Goal: Task Accomplishment & Management: Complete application form

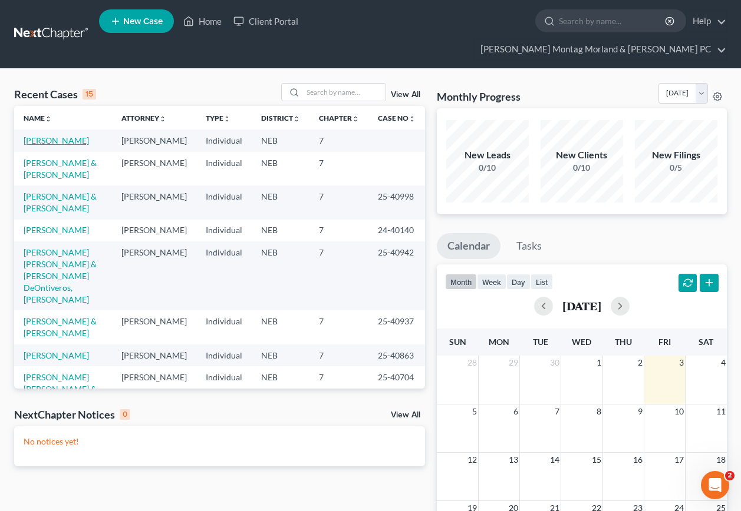
click at [64, 136] on link "[PERSON_NAME]" at bounding box center [56, 141] width 65 height 10
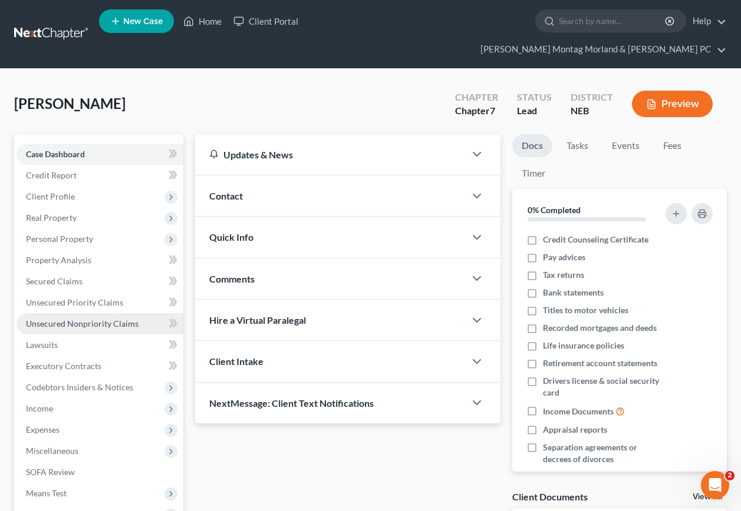
click at [81, 319] on span "Unsecured Nonpriority Claims" at bounding box center [82, 324] width 113 height 10
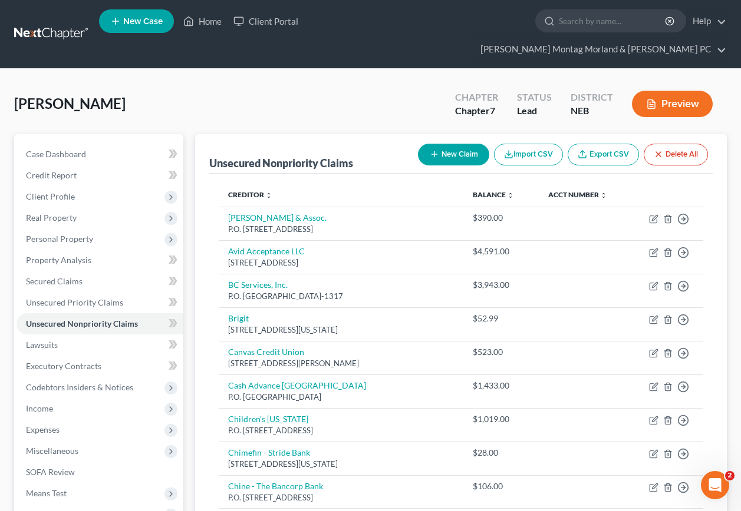
click at [457, 144] on button "New Claim" at bounding box center [453, 155] width 71 height 22
select select "0"
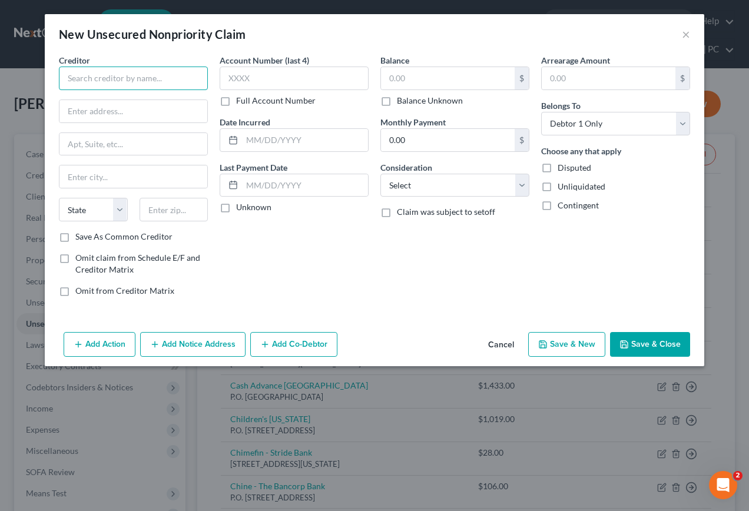
drag, startPoint x: 164, startPoint y: 78, endPoint x: 178, endPoint y: 75, distance: 14.4
click at [164, 77] on input "text" at bounding box center [133, 79] width 149 height 24
type input "Tilt Lending"
type input "660 York Street"
type input "San Francisco"
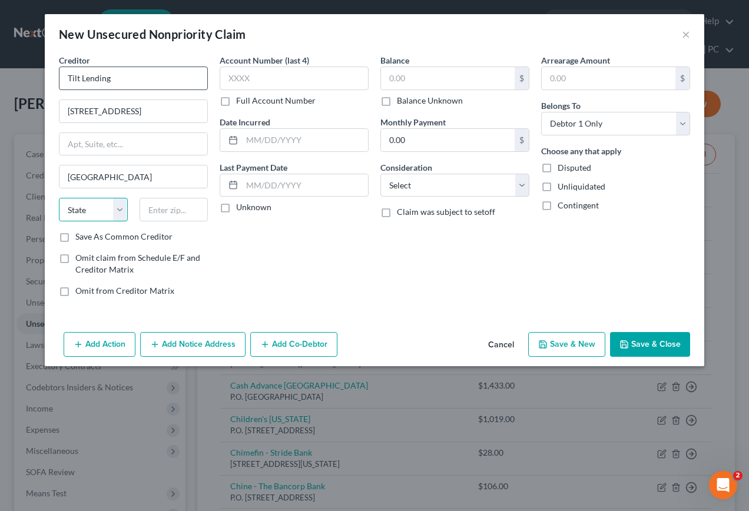
select select "4"
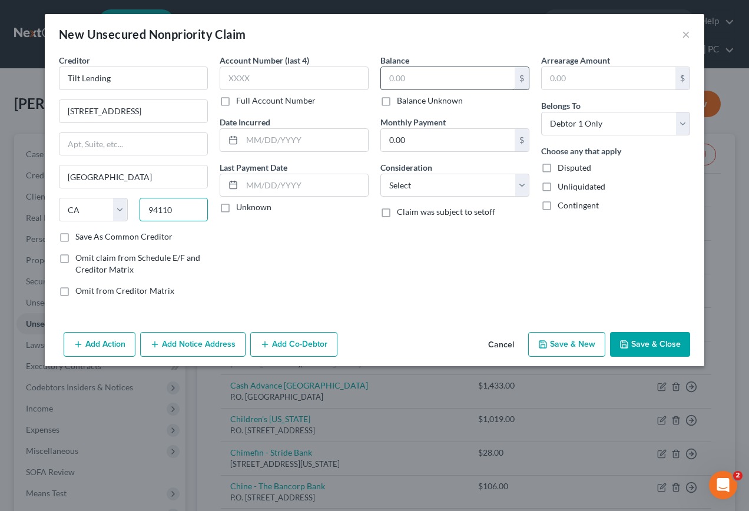
type input "94110"
click at [435, 81] on input "text" at bounding box center [448, 78] width 134 height 22
type input "74.01"
click at [585, 348] on button "Save & New" at bounding box center [566, 344] width 77 height 25
select select "0"
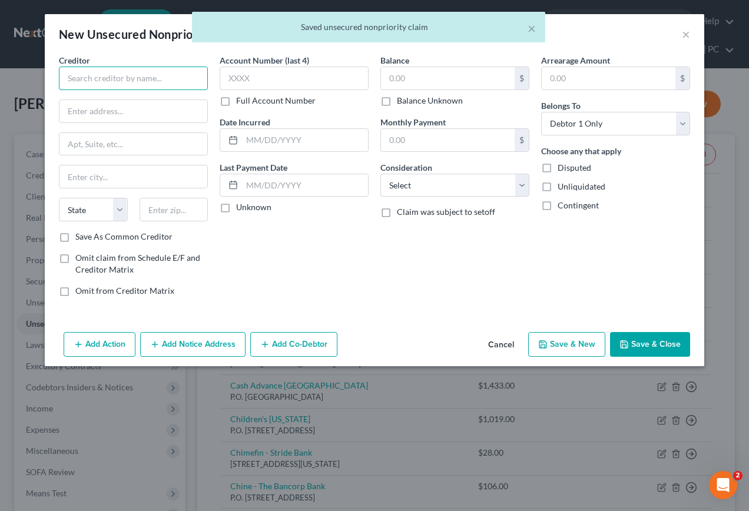
click at [183, 85] on input "text" at bounding box center [133, 79] width 149 height 24
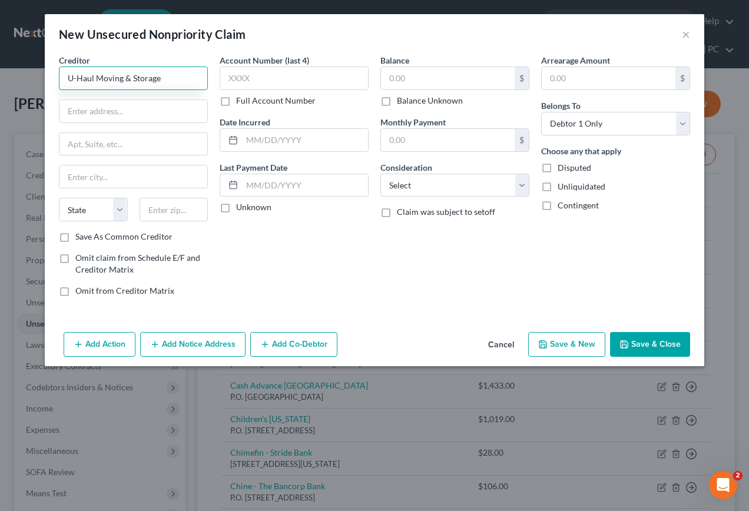
type input "U-Haul Moving & Storage"
type input "8616 L Street"
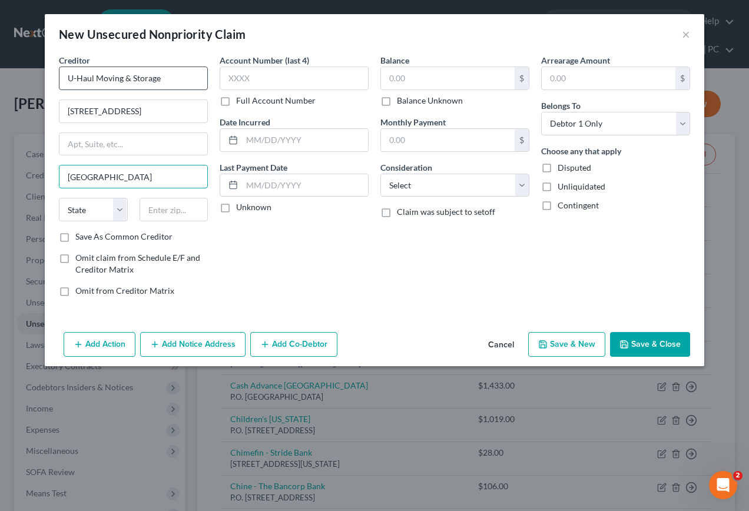
type input "[GEOGRAPHIC_DATA]"
select select "30"
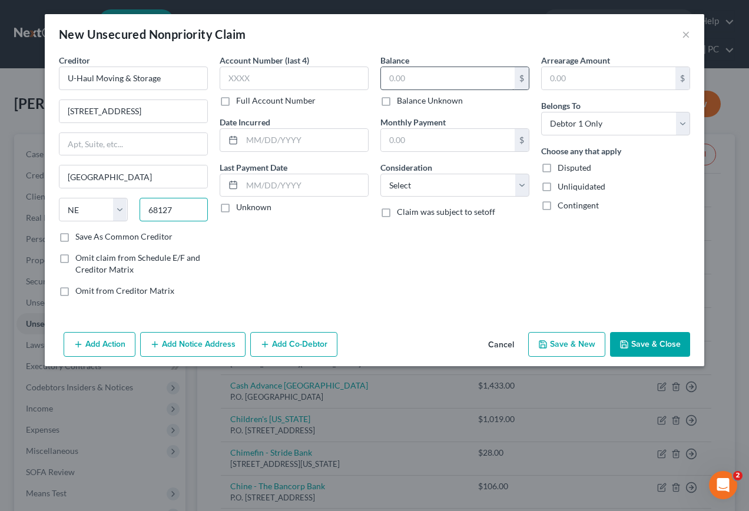
type input "68127"
click at [458, 80] on input "text" at bounding box center [448, 78] width 134 height 22
type input "539.96"
click at [572, 345] on button "Save & New" at bounding box center [566, 344] width 77 height 25
select select "0"
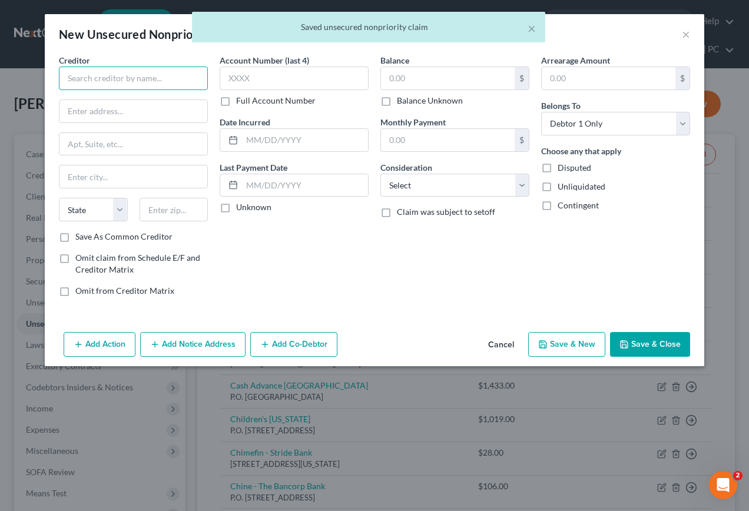
click at [174, 79] on input "text" at bounding box center [133, 79] width 149 height 24
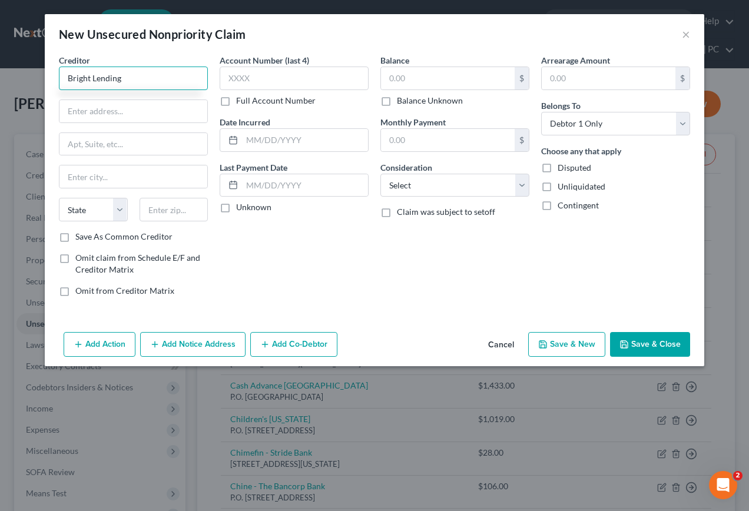
type input "Bright Lending"
type input "P.O. Box 578"
type input "Hays"
select select "27"
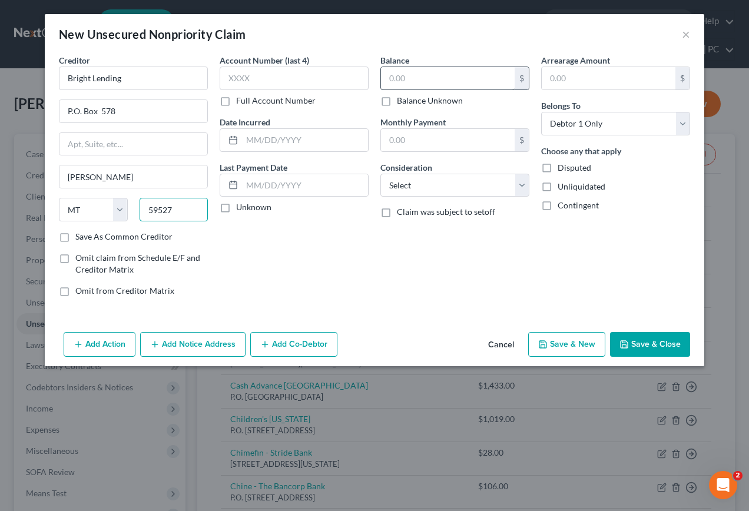
type input "59527"
click at [424, 77] on input "text" at bounding box center [448, 78] width 134 height 22
type input "600.00"
click at [564, 342] on button "Save & New" at bounding box center [566, 344] width 77 height 25
select select "0"
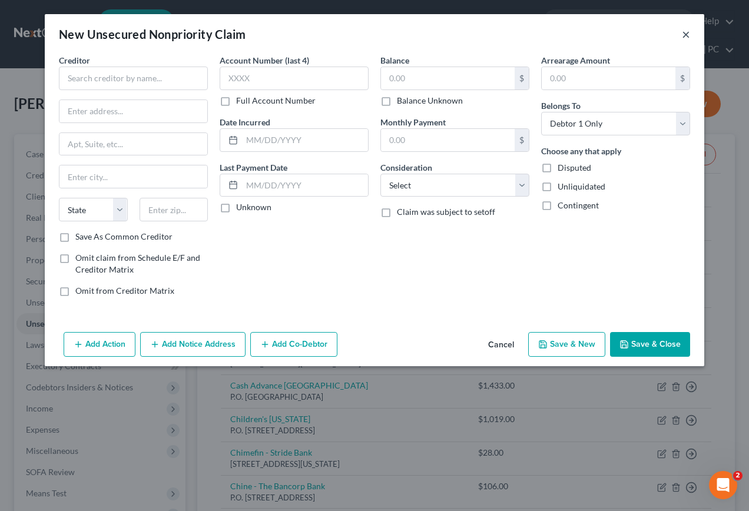
drag, startPoint x: 688, startPoint y: 32, endPoint x: 645, endPoint y: 67, distance: 55.4
click at [687, 35] on button "×" at bounding box center [686, 34] width 8 height 14
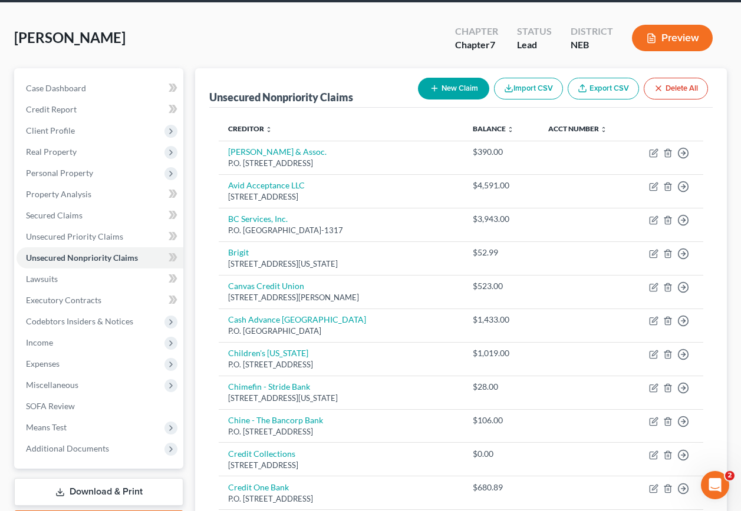
scroll to position [118, 0]
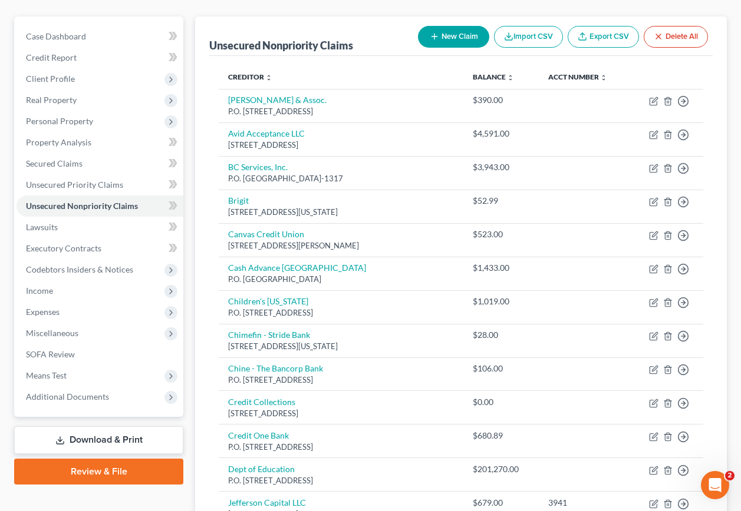
click at [75, 427] on link "Download & Print" at bounding box center [98, 441] width 169 height 28
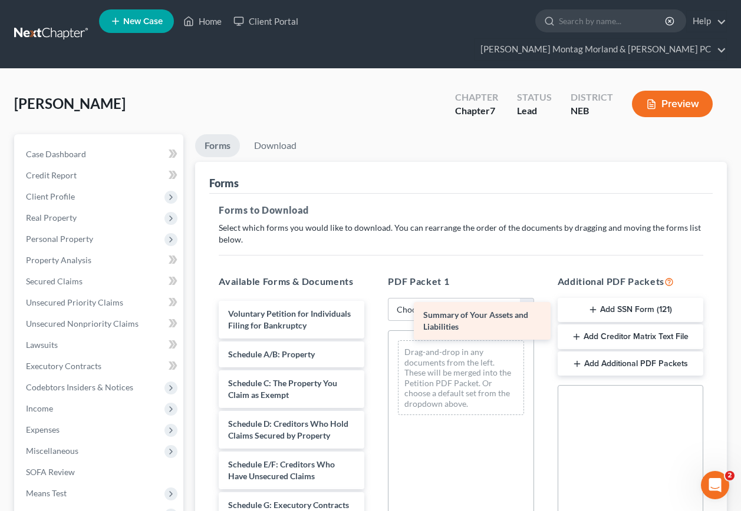
drag, startPoint x: 278, startPoint y: 341, endPoint x: 473, endPoint y: 311, distance: 197.3
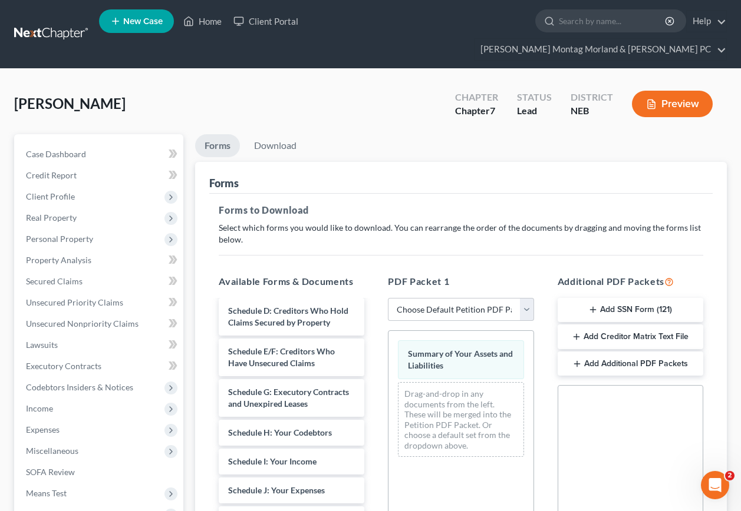
scroll to position [118, 0]
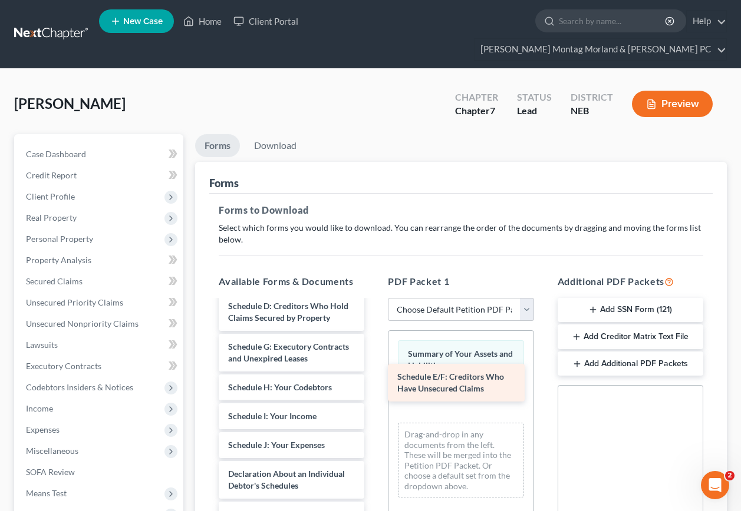
drag, startPoint x: 292, startPoint y: 351, endPoint x: 461, endPoint y: 378, distance: 171.3
click at [374, 378] on div "Schedule E/F: Creditors Who Have Unsecured Claims Voluntary Petition for Indivi…" at bounding box center [291, 489] width 164 height 612
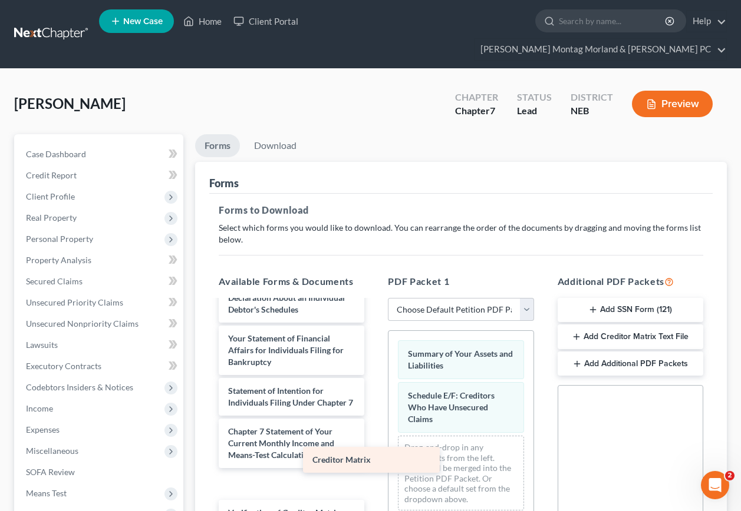
scroll to position [312, 0]
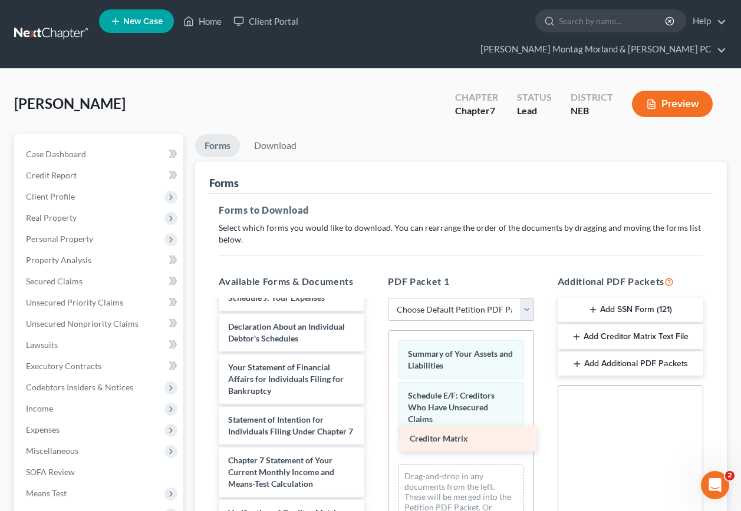
drag, startPoint x: 288, startPoint y: 466, endPoint x: 461, endPoint y: 442, distance: 175.5
click at [374, 442] on div "Creditor Matrix Voluntary Petition for Individuals Filing for Bankruptcy Schedu…" at bounding box center [291, 327] width 164 height 583
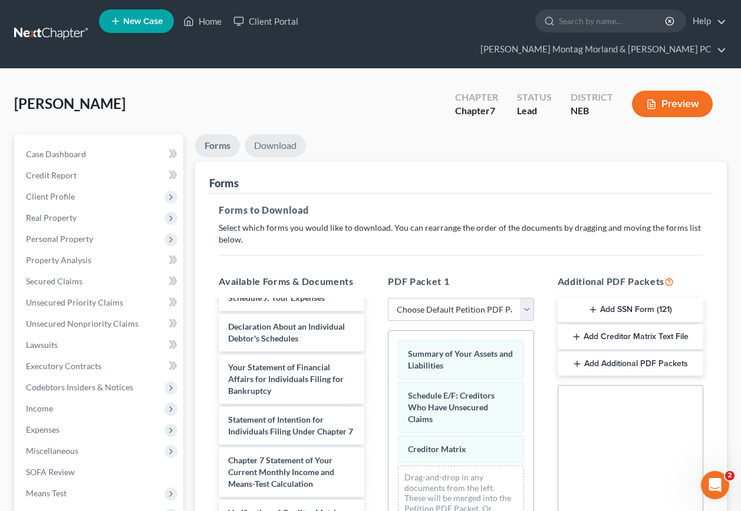
click at [280, 134] on link "Download" at bounding box center [275, 145] width 61 height 23
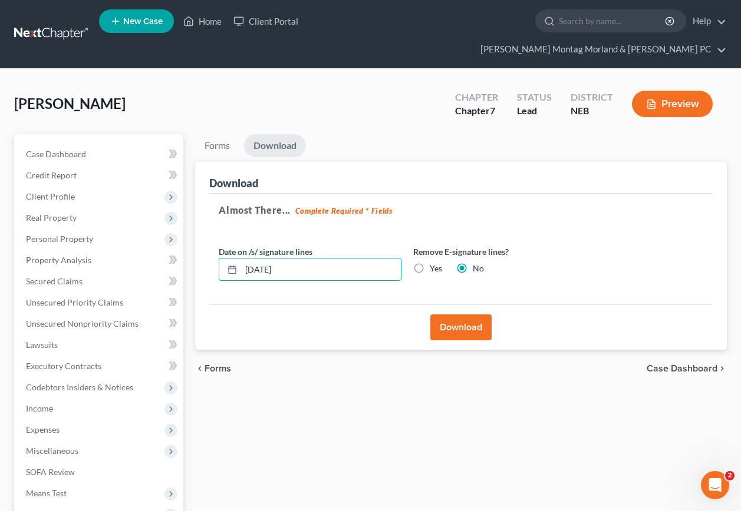
drag, startPoint x: 299, startPoint y: 248, endPoint x: 200, endPoint y: 252, distance: 98.5
click at [200, 252] on div "Download Almost There... Complete Required * Fields Date on /s/ signature lines…" at bounding box center [460, 256] width 531 height 189
drag, startPoint x: 418, startPoint y: 248, endPoint x: 423, endPoint y: 273, distance: 25.2
click at [430, 263] on label "Yes" at bounding box center [436, 269] width 12 height 12
click at [434, 263] on input "Yes" at bounding box center [438, 267] width 8 height 8
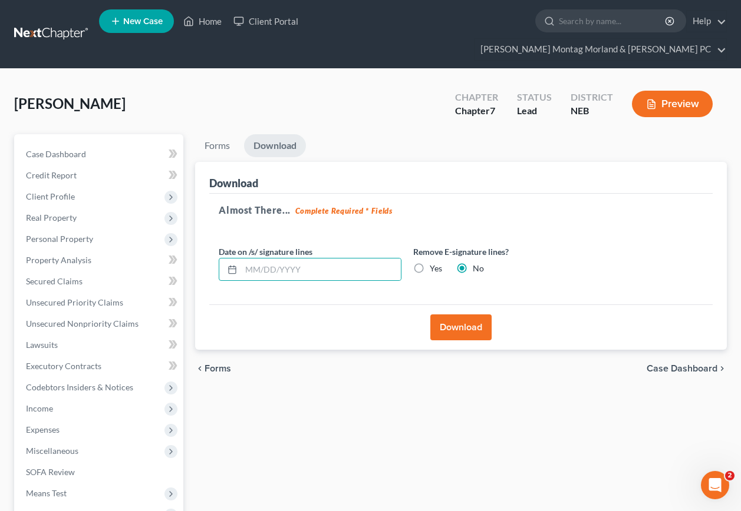
radio input "true"
radio input "false"
click at [448, 315] on button "Download" at bounding box center [460, 328] width 61 height 26
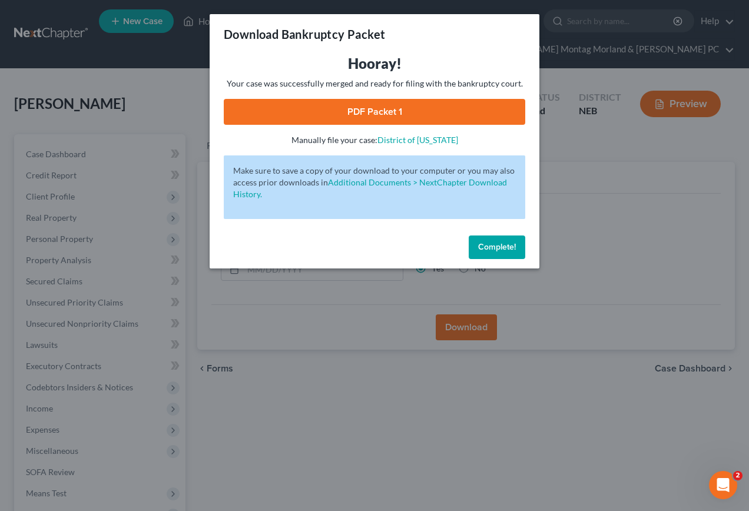
click at [368, 110] on link "PDF Packet 1" at bounding box center [375, 112] width 302 height 26
click at [495, 246] on span "Complete!" at bounding box center [497, 247] width 38 height 10
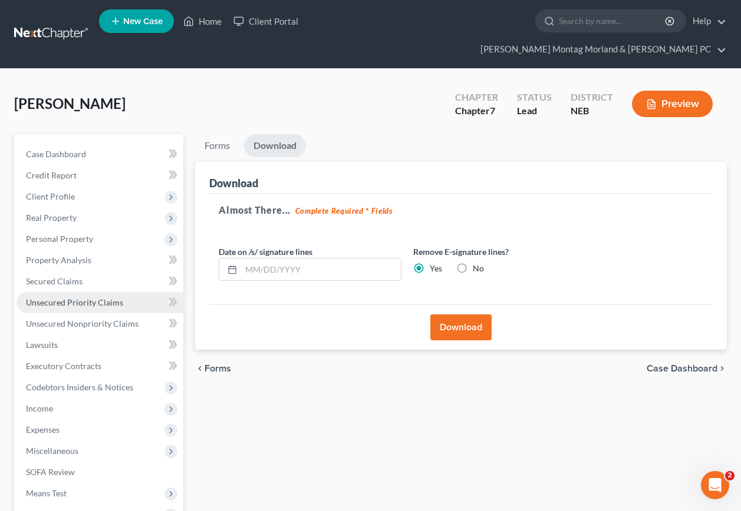
scroll to position [115, 0]
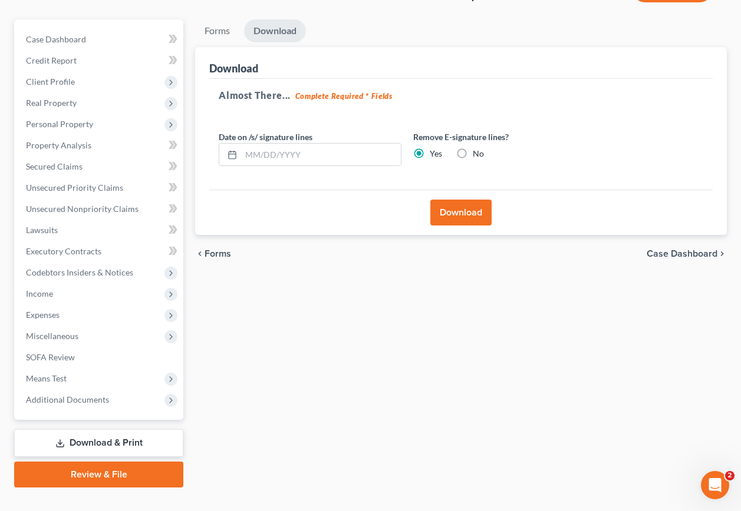
click at [77, 462] on link "Review & File" at bounding box center [98, 475] width 169 height 26
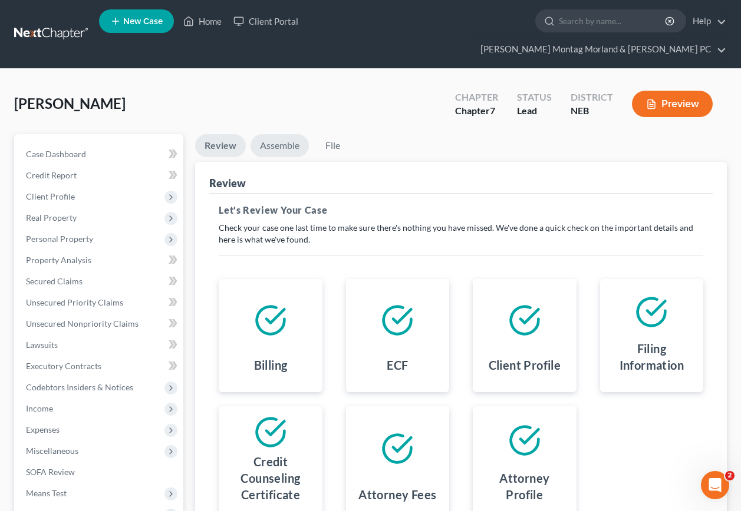
click at [279, 134] on link "Assemble" at bounding box center [279, 145] width 58 height 23
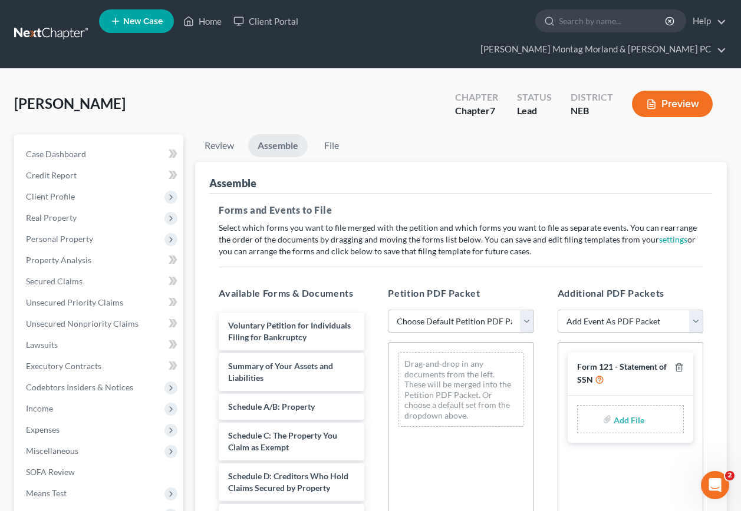
click at [409, 310] on select "Choose Default Petition PDF Packet Complete Bankruptcy Petition (all forms and …" at bounding box center [461, 322] width 146 height 24
select select "0"
click at [388, 310] on select "Choose Default Petition PDF Packet Complete Bankruptcy Petition (all forms and …" at bounding box center [461, 322] width 146 height 24
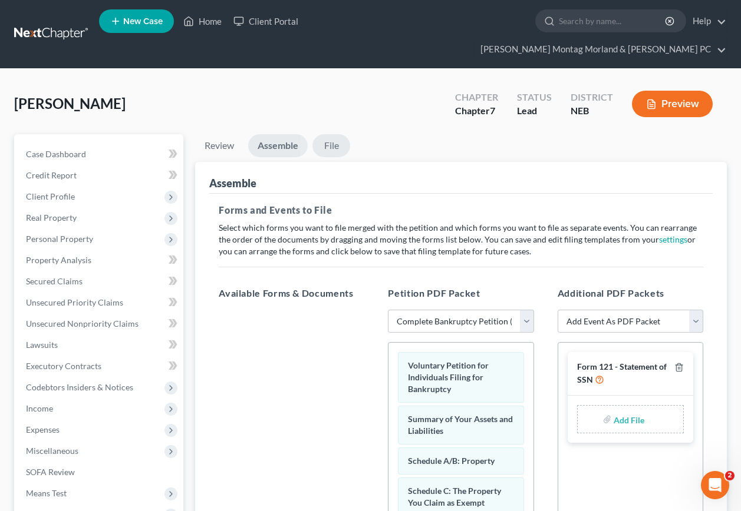
click at [334, 134] on link "File" at bounding box center [331, 145] width 38 height 23
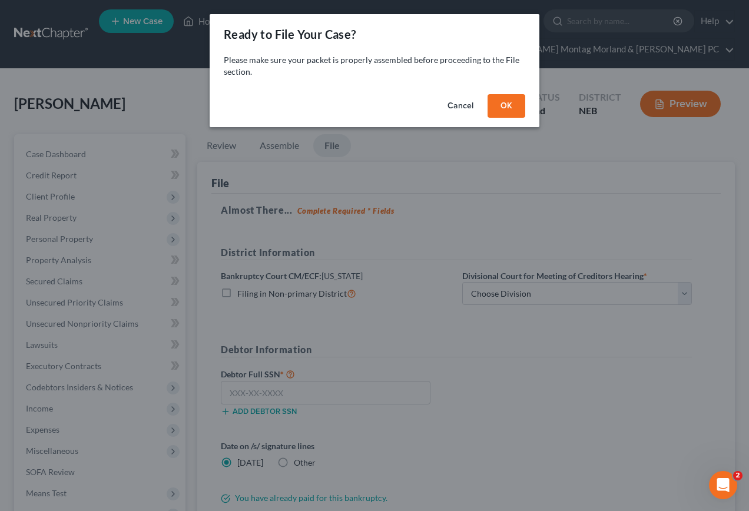
click at [516, 100] on button "OK" at bounding box center [507, 106] width 38 height 24
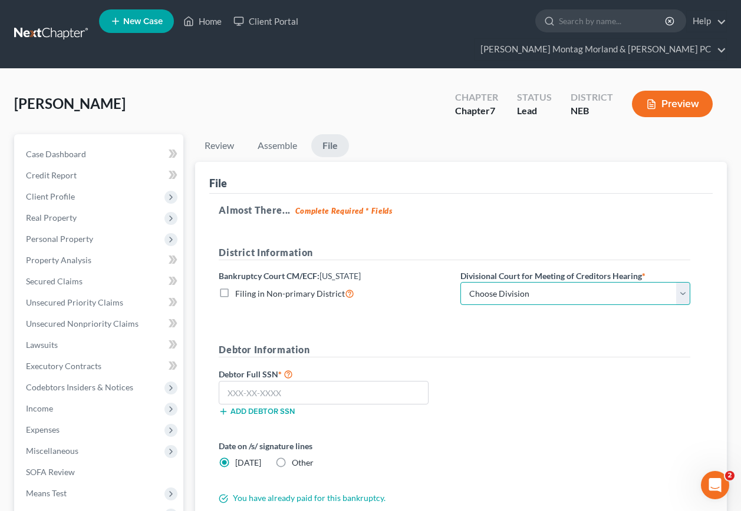
click at [681, 282] on select "Choose Division Lincoln Omaha" at bounding box center [575, 294] width 230 height 24
select select "1"
click at [460, 282] on select "Choose Division Lincoln Omaha" at bounding box center [575, 294] width 230 height 24
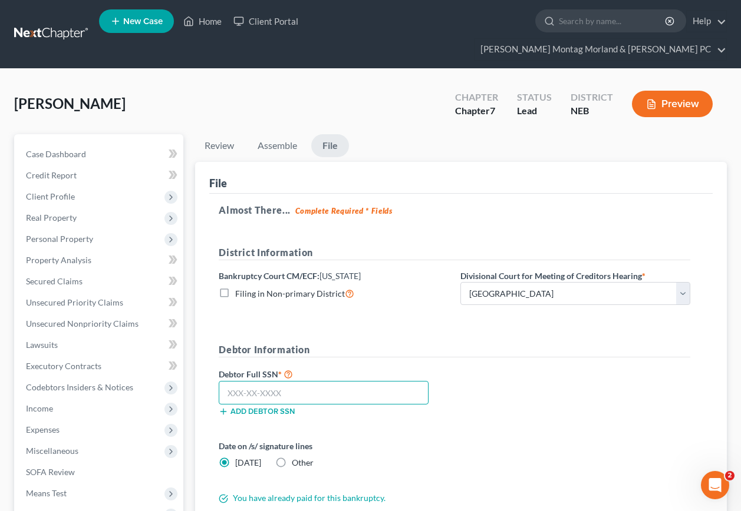
click at [305, 381] on input "text" at bounding box center [324, 393] width 210 height 24
type input "505-11-9943"
drag, startPoint x: 270, startPoint y: 440, endPoint x: 278, endPoint y: 440, distance: 7.7
click at [292, 457] on label "Other" at bounding box center [303, 463] width 22 height 12
click at [296, 457] on input "Other" at bounding box center [300, 461] width 8 height 8
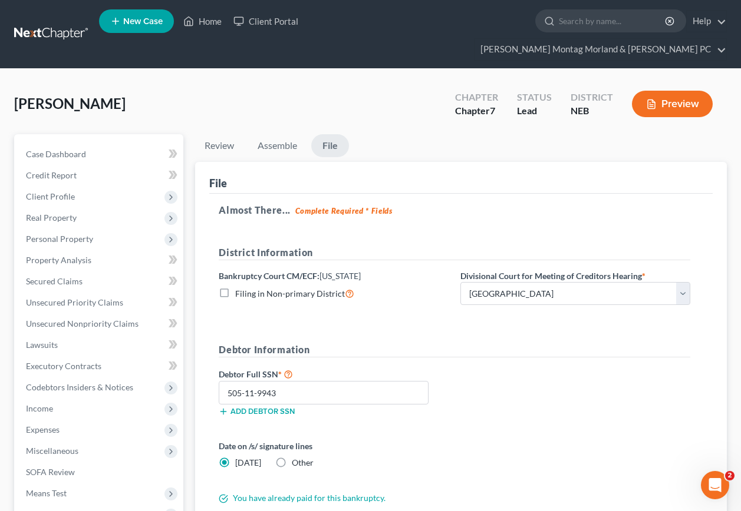
radio input "true"
radio input "false"
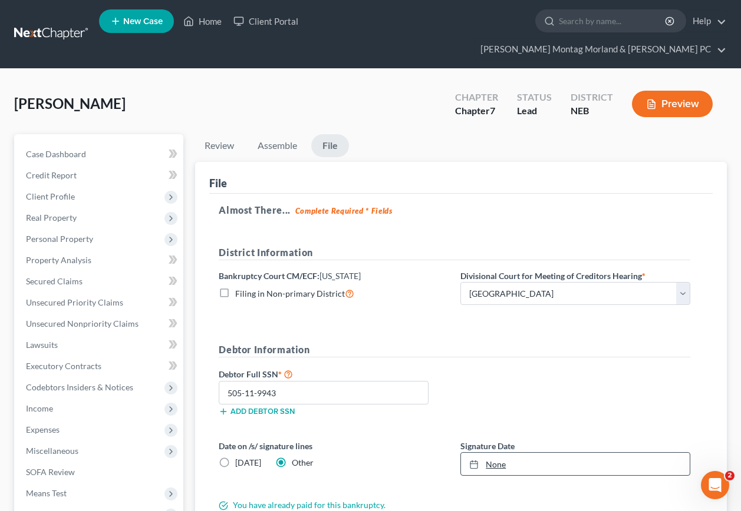
click at [475, 460] on icon at bounding box center [473, 464] width 9 height 9
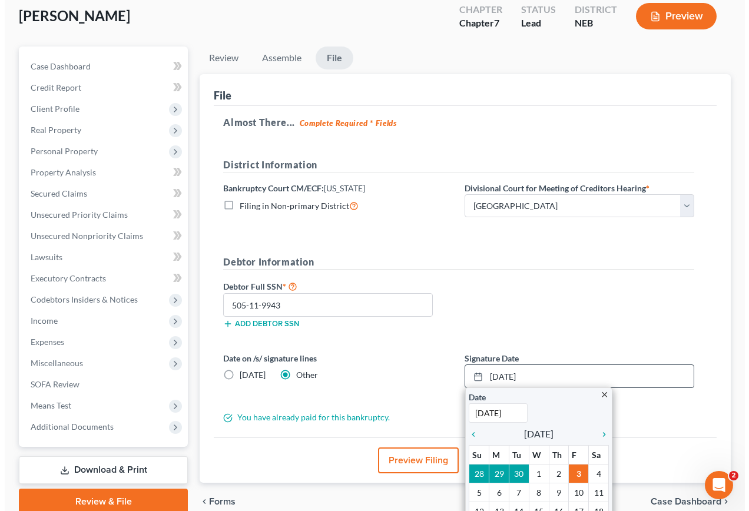
scroll to position [118, 0]
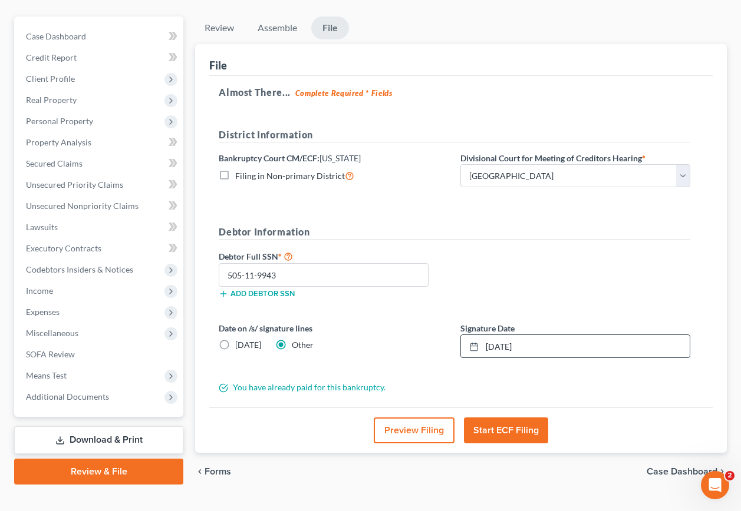
drag, startPoint x: 559, startPoint y: 424, endPoint x: 564, endPoint y: 427, distance: 6.1
click at [511, 418] on button "Start ECF Filing" at bounding box center [506, 431] width 84 height 26
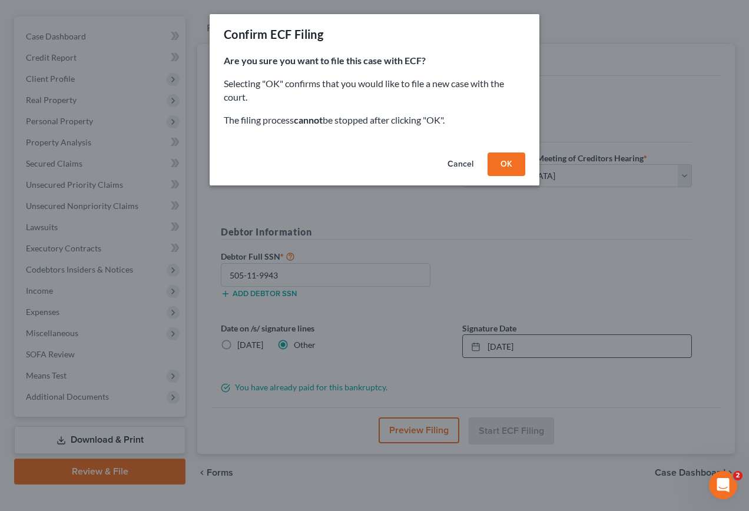
click at [507, 168] on button "OK" at bounding box center [507, 165] width 38 height 24
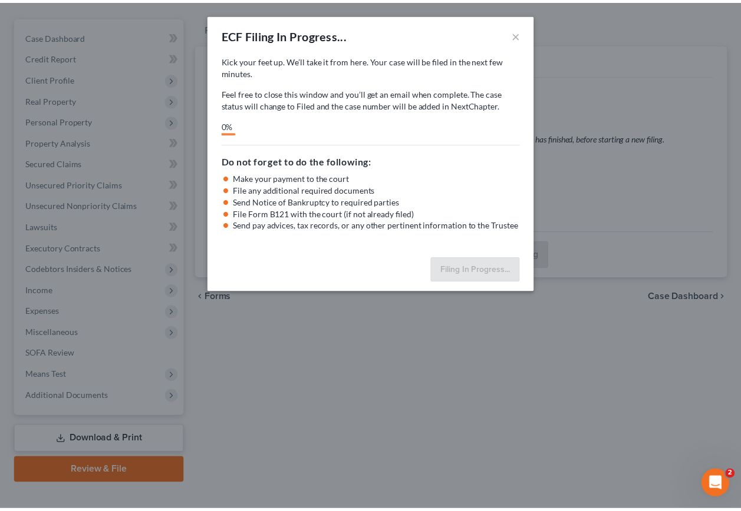
scroll to position [115, 0]
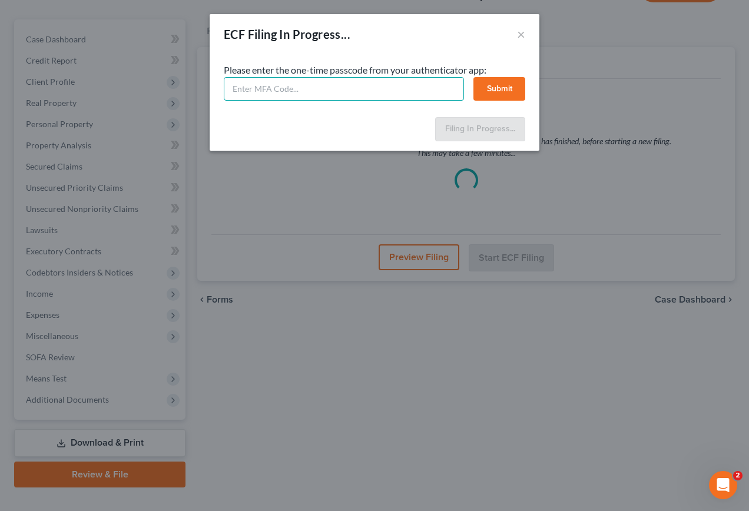
click at [309, 90] on input "text" at bounding box center [344, 89] width 240 height 24
type input "950365"
click at [490, 88] on button "Submit" at bounding box center [500, 89] width 52 height 24
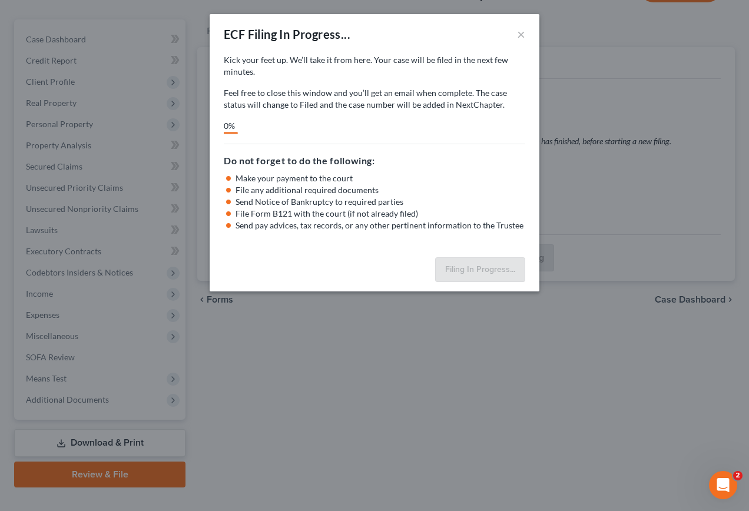
select select "1"
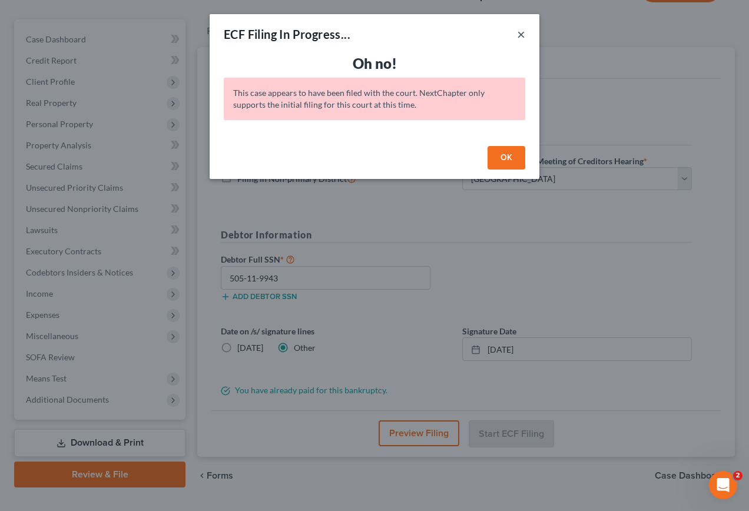
click at [523, 34] on button "×" at bounding box center [521, 34] width 8 height 14
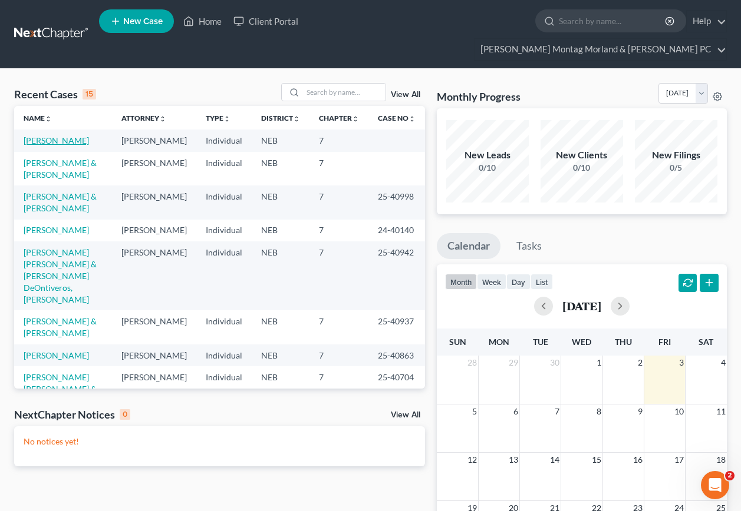
click at [67, 136] on link "[PERSON_NAME]" at bounding box center [56, 141] width 65 height 10
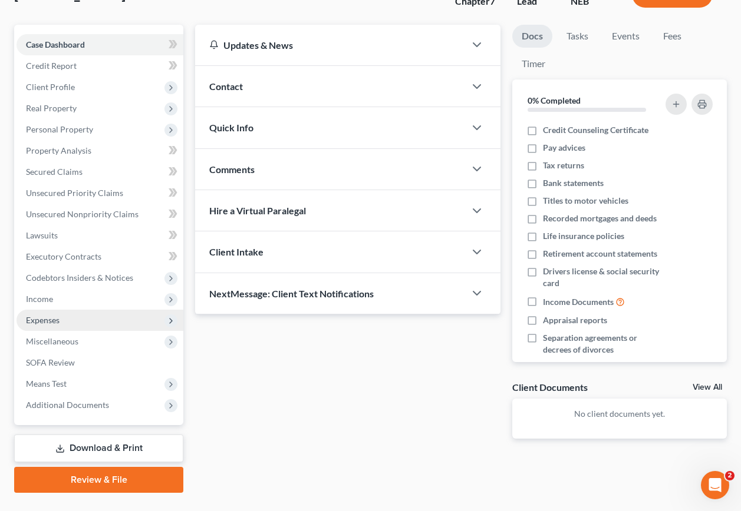
scroll to position [115, 0]
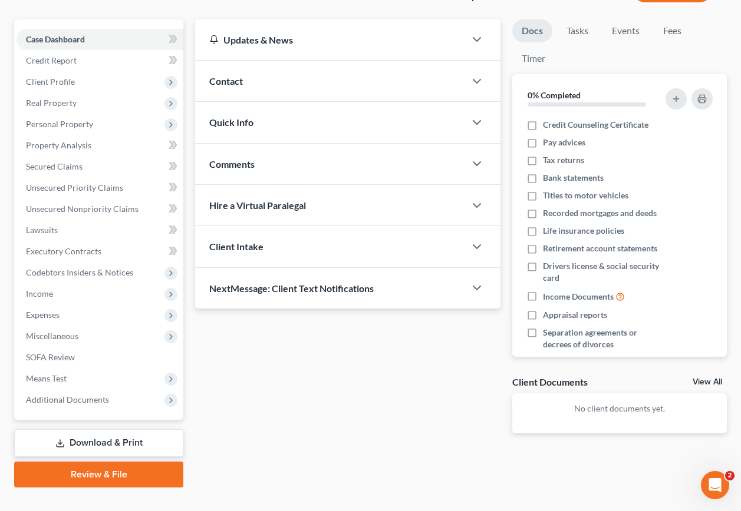
click at [94, 462] on link "Review & File" at bounding box center [98, 475] width 169 height 26
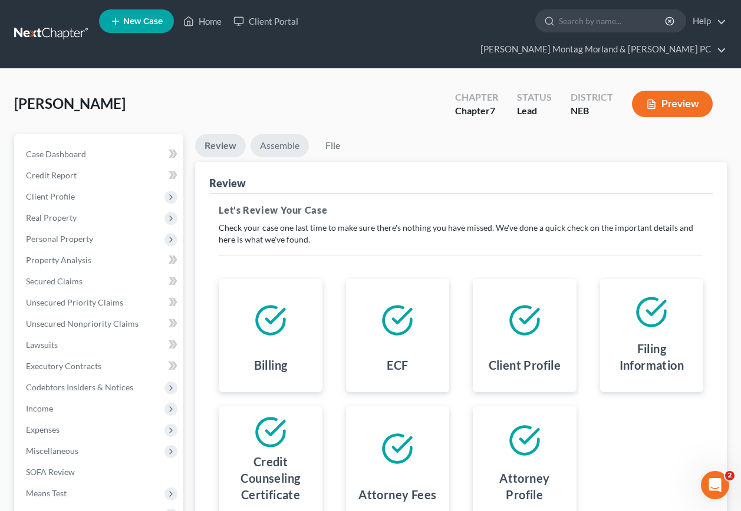
click at [276, 134] on link "Assemble" at bounding box center [279, 145] width 58 height 23
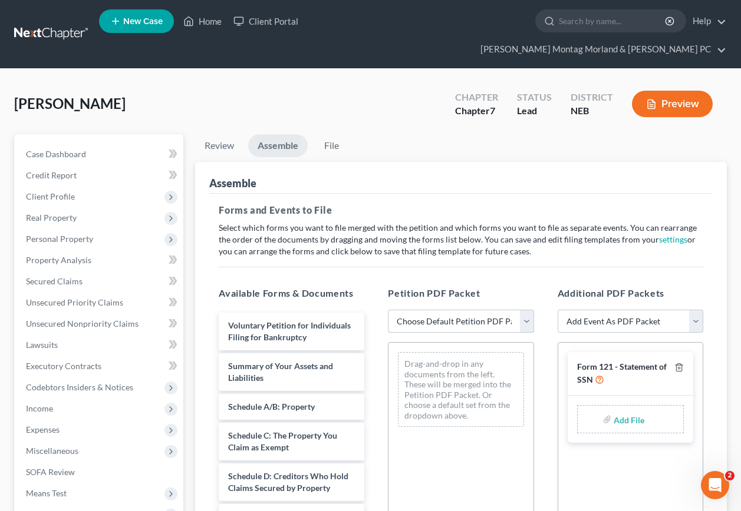
click at [444, 310] on select "Choose Default Petition PDF Packet Complete Bankruptcy Petition (all forms and …" at bounding box center [461, 322] width 146 height 24
select select "0"
click at [388, 310] on select "Choose Default Petition PDF Packet Complete Bankruptcy Petition (all forms and …" at bounding box center [461, 322] width 146 height 24
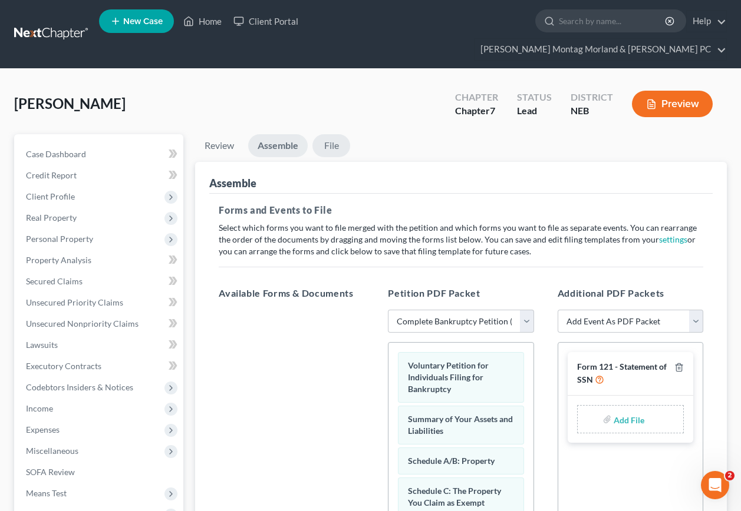
click at [332, 134] on link "File" at bounding box center [331, 145] width 38 height 23
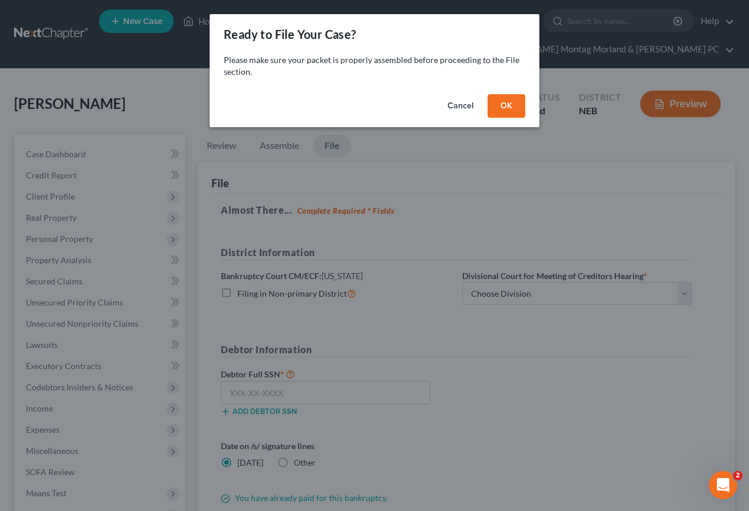
click at [530, 280] on div "Ready to File Your Case? Please make sure your packet is properly assembled bef…" at bounding box center [374, 255] width 749 height 511
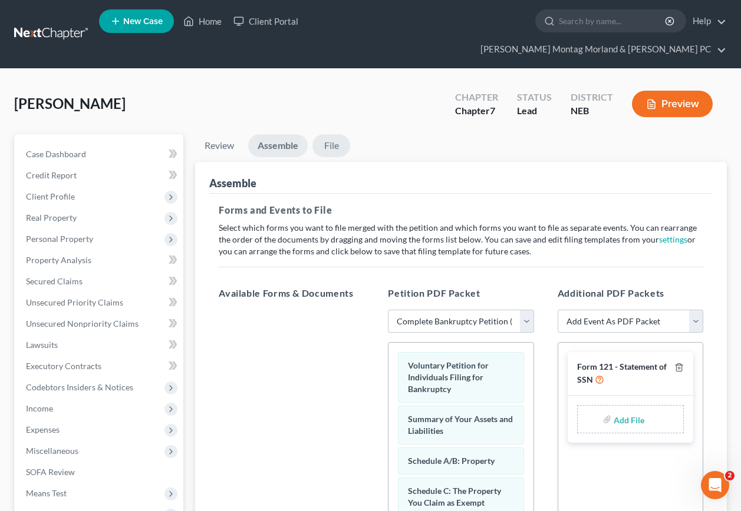
click at [329, 134] on link "File" at bounding box center [331, 145] width 38 height 23
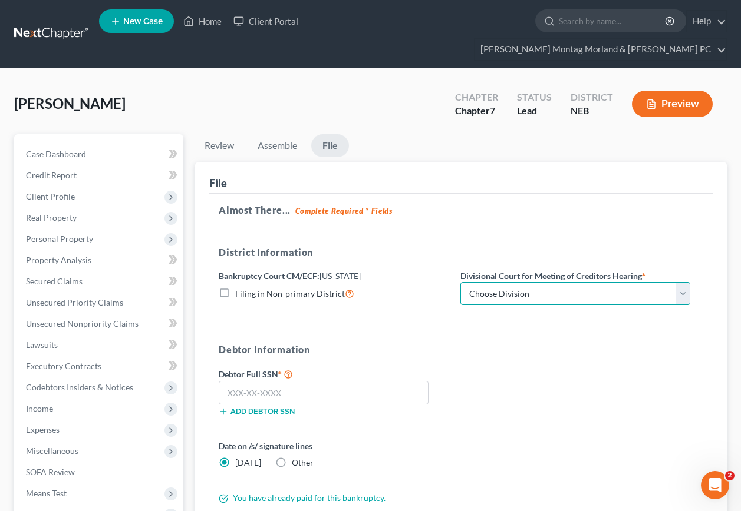
click at [626, 282] on select "Choose Division Lincoln Omaha" at bounding box center [575, 294] width 230 height 24
select select "1"
click at [460, 282] on select "Choose Division Lincoln Omaha" at bounding box center [575, 294] width 230 height 24
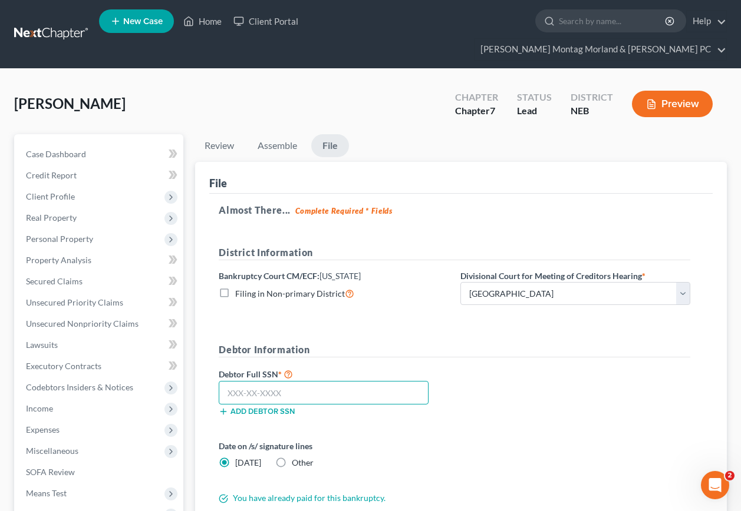
click at [296, 381] on input "text" at bounding box center [324, 393] width 210 height 24
type input "505-11-9943"
click at [292, 457] on label "Other" at bounding box center [303, 463] width 22 height 12
click at [296, 457] on input "Other" at bounding box center [300, 461] width 8 height 8
radio input "true"
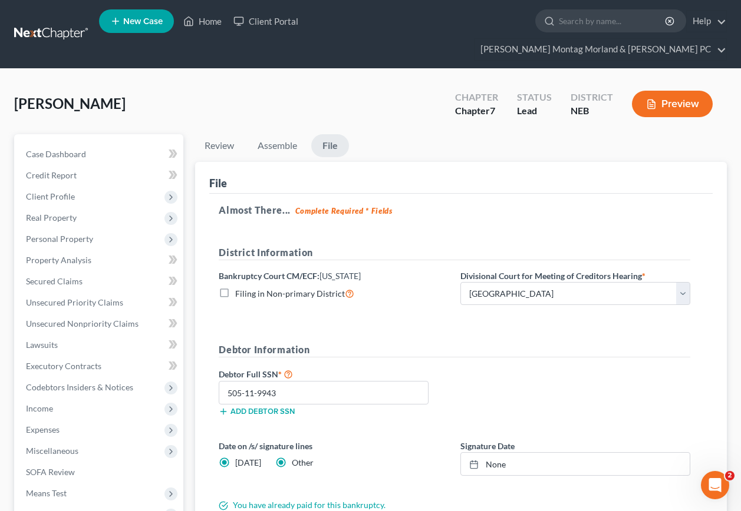
radio input "false"
type input "[DATE]"
click at [497, 453] on link "None" at bounding box center [575, 464] width 229 height 22
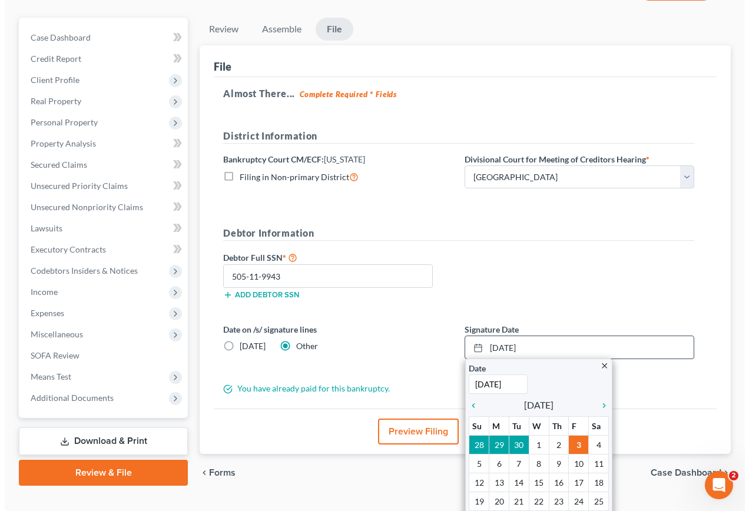
scroll to position [118, 0]
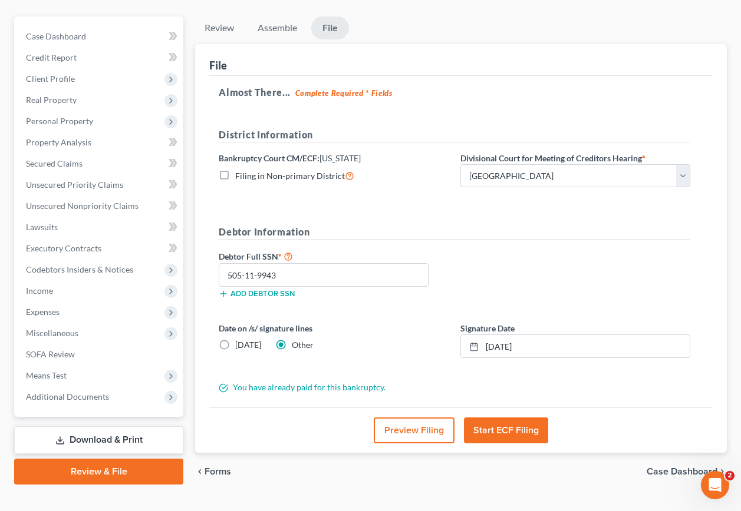
drag, startPoint x: 511, startPoint y: 409, endPoint x: 505, endPoint y: 419, distance: 11.6
click at [511, 418] on button "Start ECF Filing" at bounding box center [506, 431] width 84 height 26
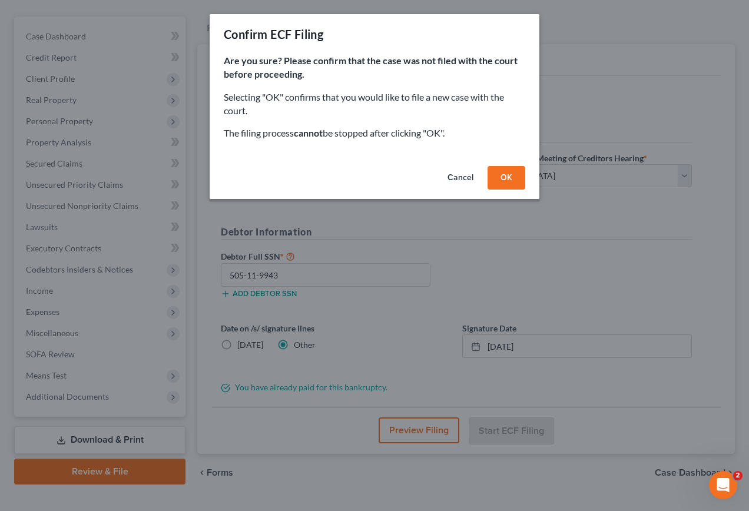
click at [510, 174] on button "OK" at bounding box center [507, 178] width 38 height 24
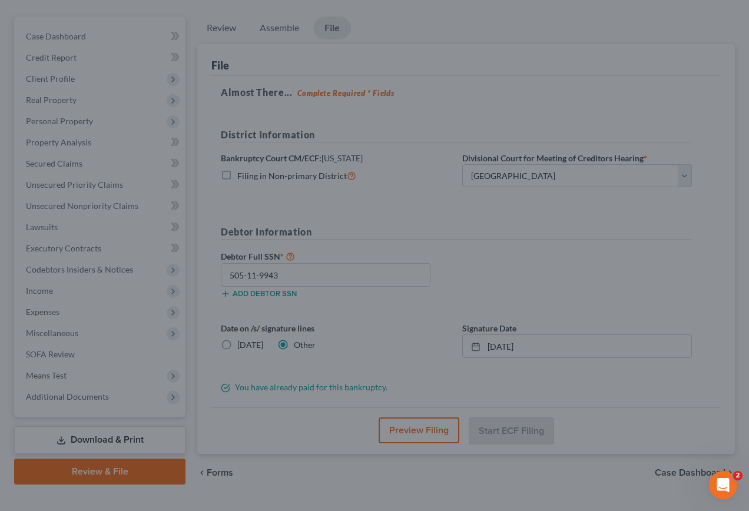
scroll to position [115, 0]
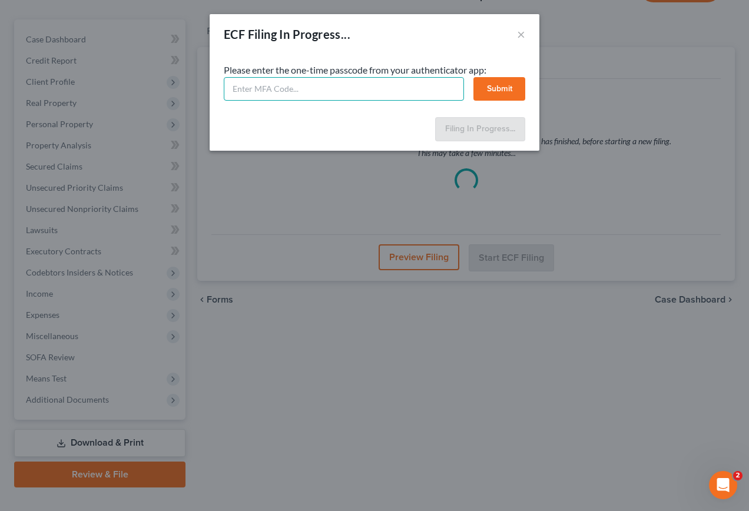
click at [305, 88] on input "text" at bounding box center [344, 89] width 240 height 24
type input "509319"
click at [501, 85] on button "Submit" at bounding box center [500, 89] width 52 height 24
select select "1"
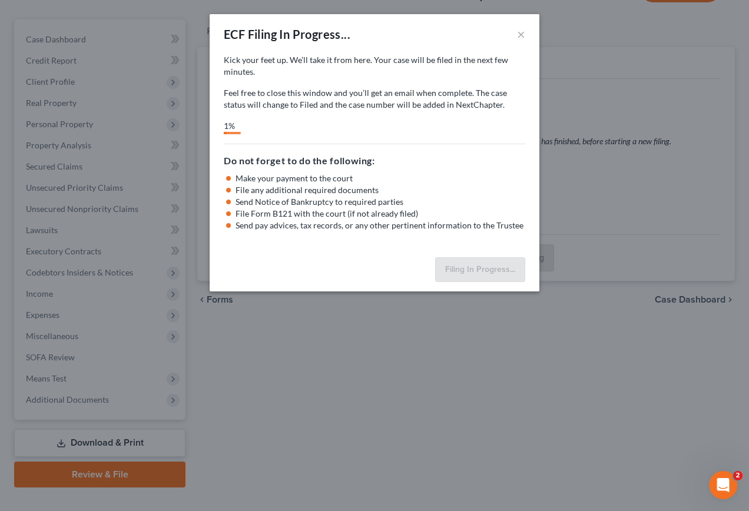
select select "1"
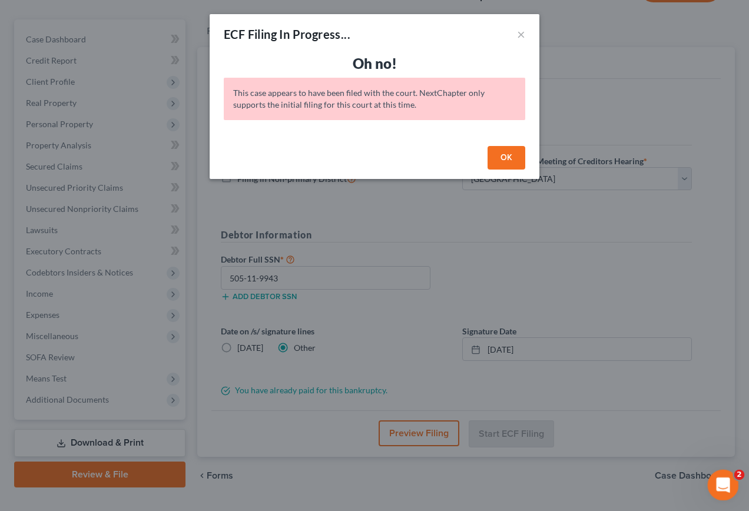
click at [725, 480] on icon "Open Intercom Messenger" at bounding box center [721, 483] width 19 height 19
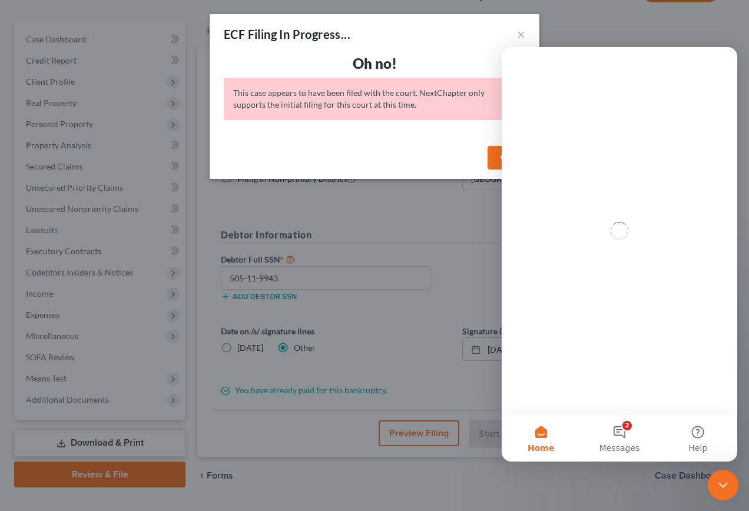
scroll to position [0, 0]
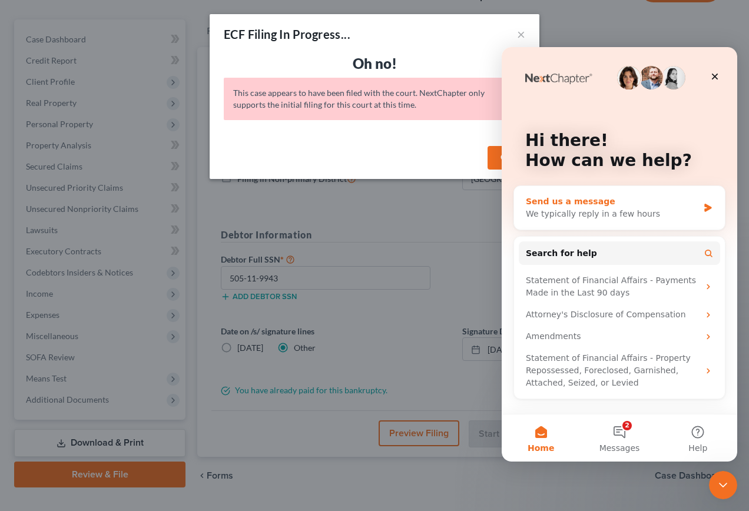
click at [658, 211] on div "We typically reply in a few hours" at bounding box center [612, 214] width 173 height 12
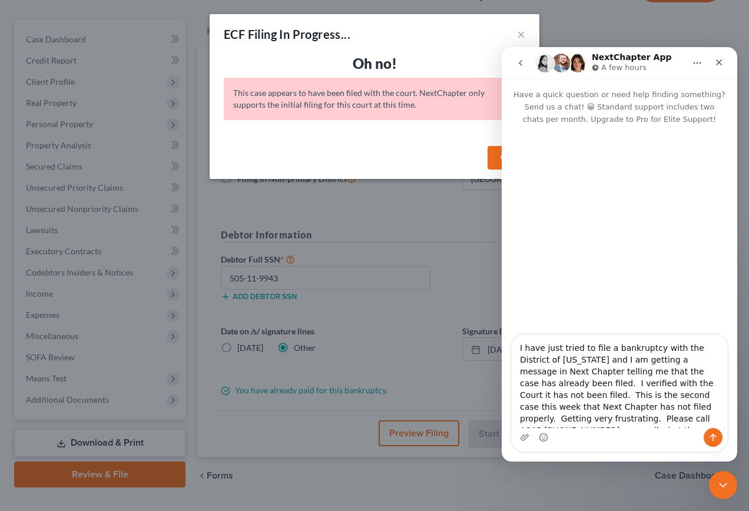
type textarea "I have just tried to file a bankruptcy with the District of [US_STATE] and I am…"
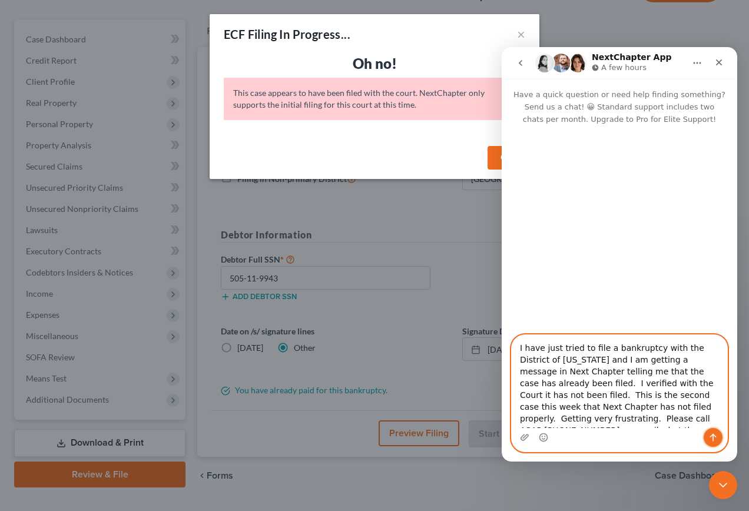
click at [714, 439] on icon "Send a message…" at bounding box center [714, 438] width 6 height 8
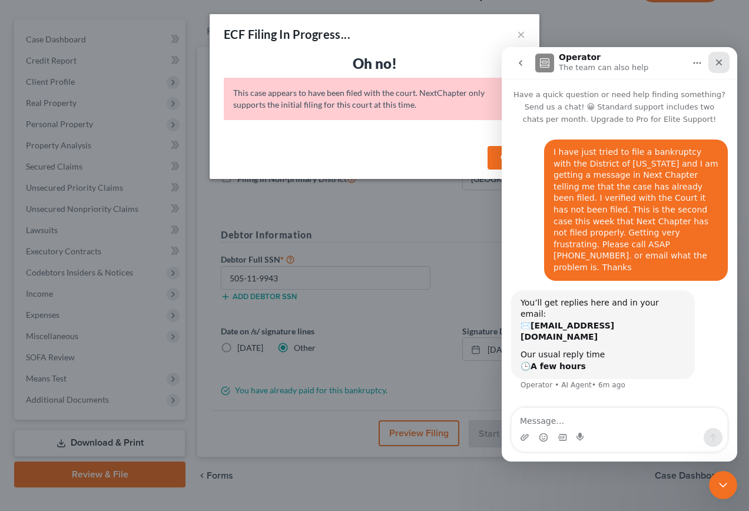
click at [720, 64] on icon "Close" at bounding box center [719, 63] width 6 height 6
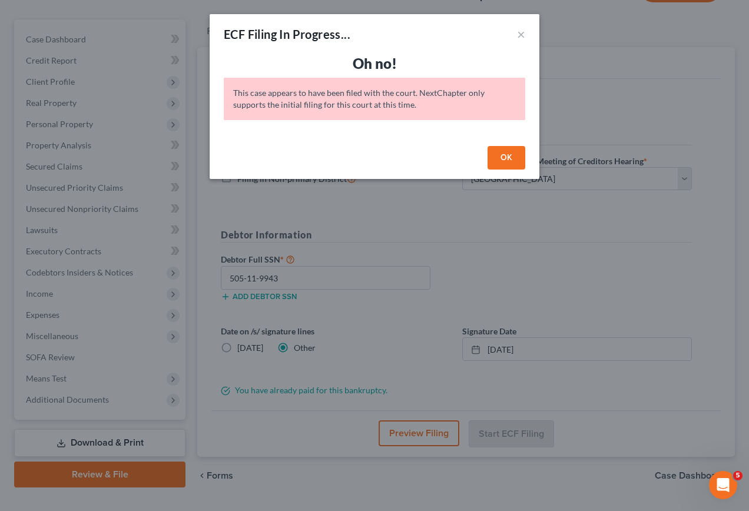
click at [508, 161] on button "OK" at bounding box center [507, 158] width 38 height 24
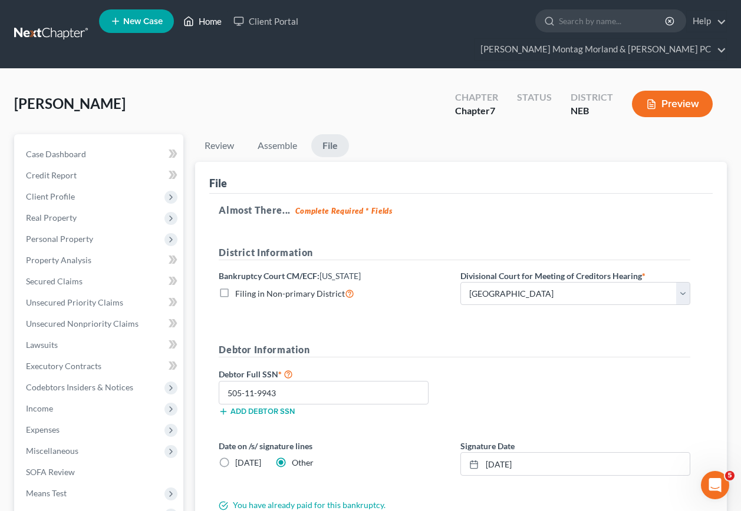
click at [207, 25] on link "Home" at bounding box center [202, 21] width 50 height 21
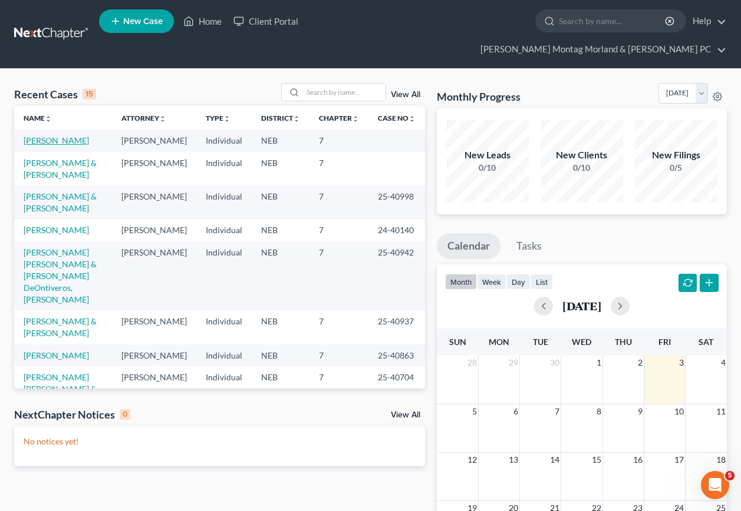
click at [55, 136] on link "[PERSON_NAME]" at bounding box center [56, 141] width 65 height 10
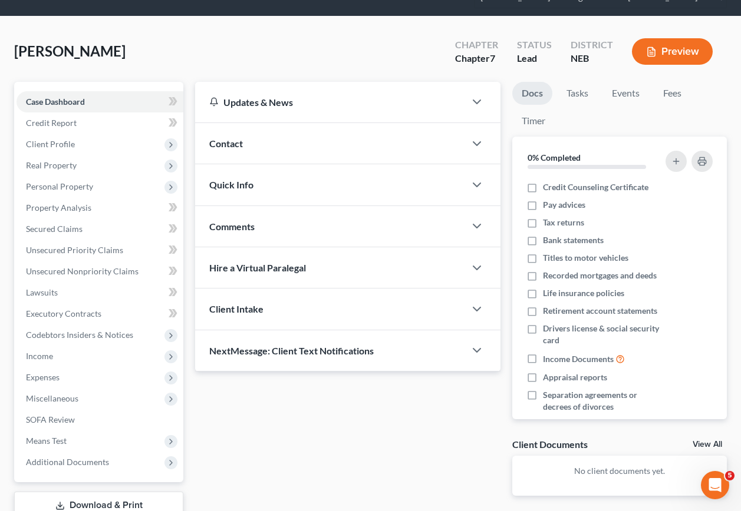
scroll to position [115, 0]
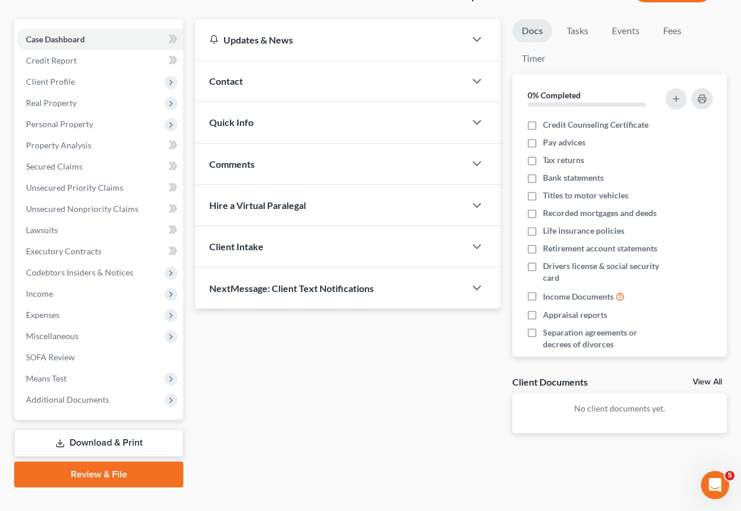
click at [88, 462] on link "Review & File" at bounding box center [98, 475] width 169 height 26
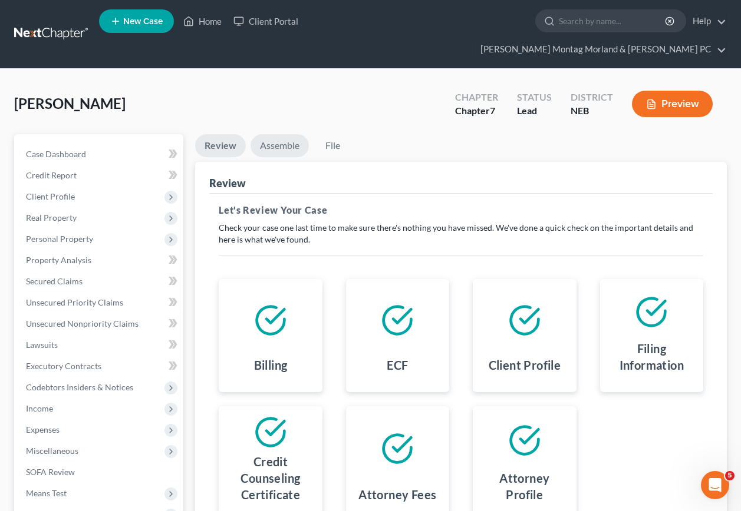
click at [275, 134] on link "Assemble" at bounding box center [279, 145] width 58 height 23
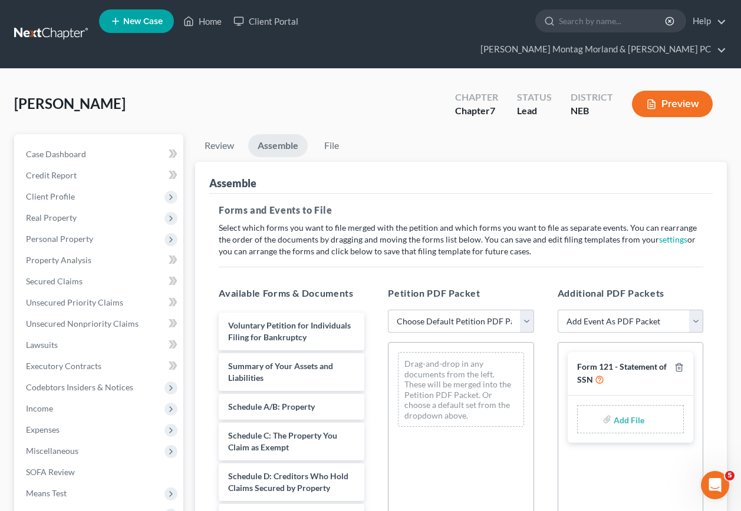
click at [420, 310] on select "Choose Default Petition PDF Packet Complete Bankruptcy Petition (all forms and …" at bounding box center [461, 322] width 146 height 24
select select "0"
click at [388, 310] on select "Choose Default Petition PDF Packet Complete Bankruptcy Petition (all forms and …" at bounding box center [461, 322] width 146 height 24
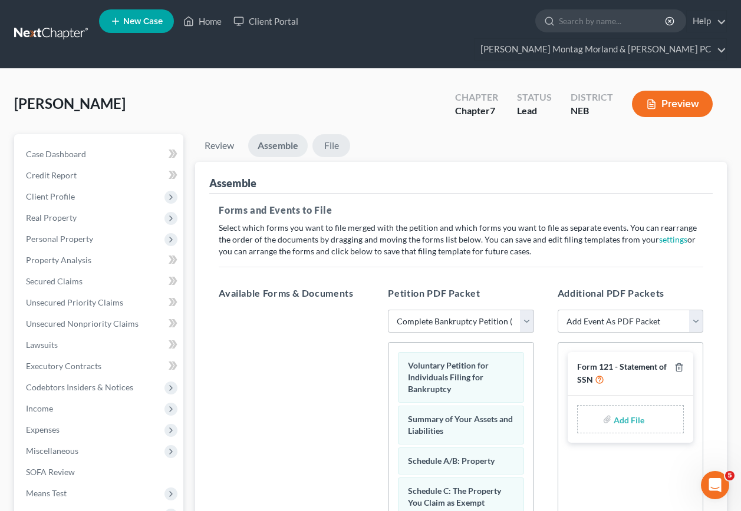
click at [334, 134] on link "File" at bounding box center [331, 145] width 38 height 23
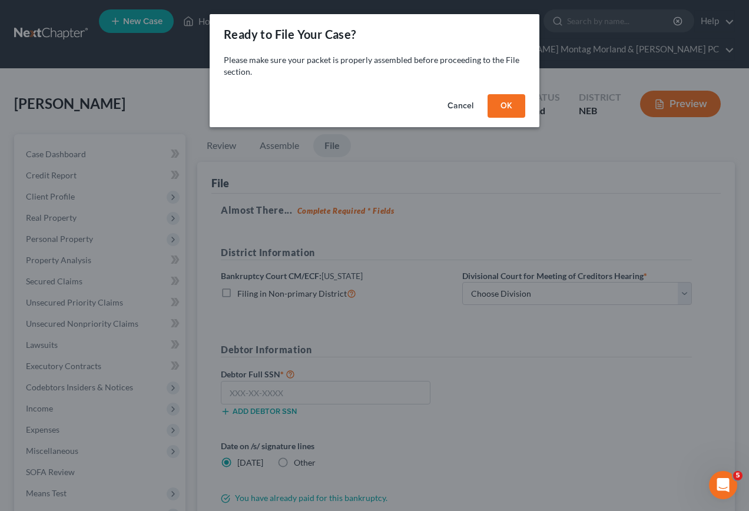
click at [513, 105] on button "OK" at bounding box center [507, 106] width 38 height 24
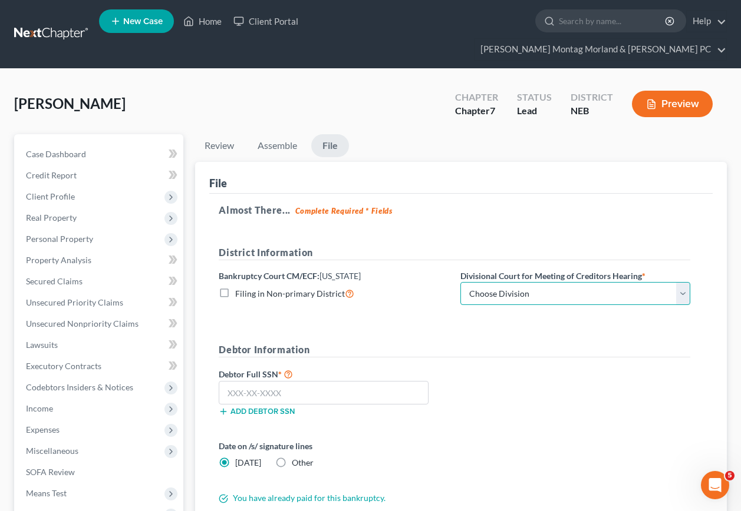
click at [544, 282] on select "Choose Division Lincoln Omaha" at bounding box center [575, 294] width 230 height 24
select select "1"
click at [460, 282] on select "Choose Division Lincoln Omaha" at bounding box center [575, 294] width 230 height 24
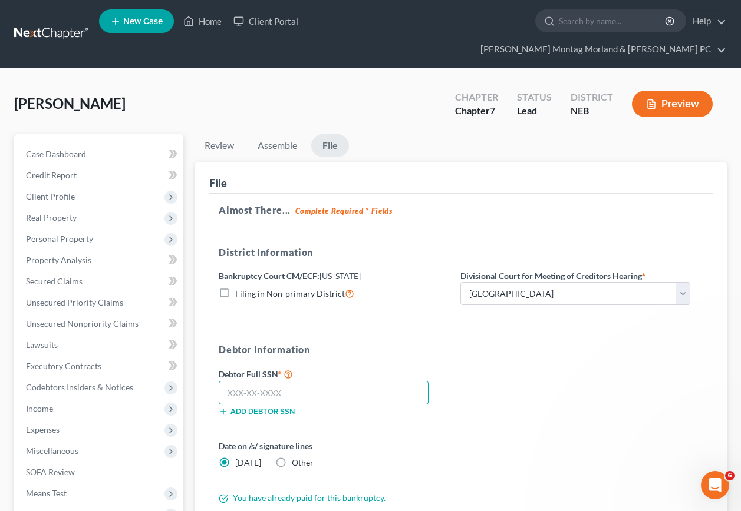
click at [279, 381] on input "text" at bounding box center [324, 393] width 210 height 24
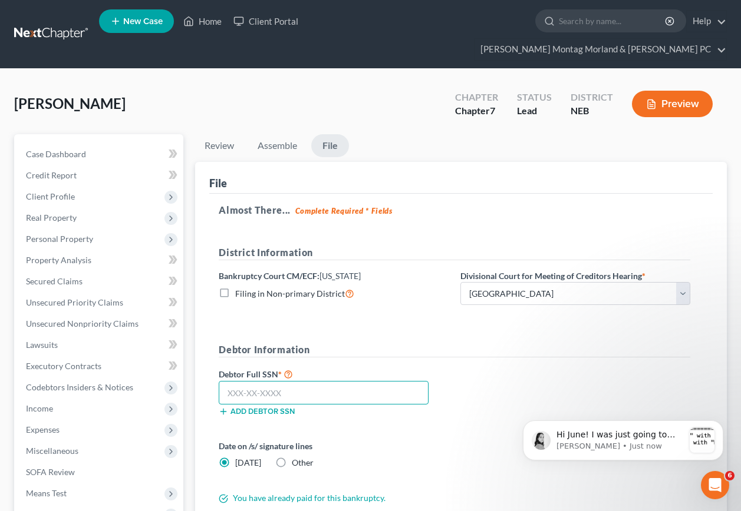
scroll to position [184, 0]
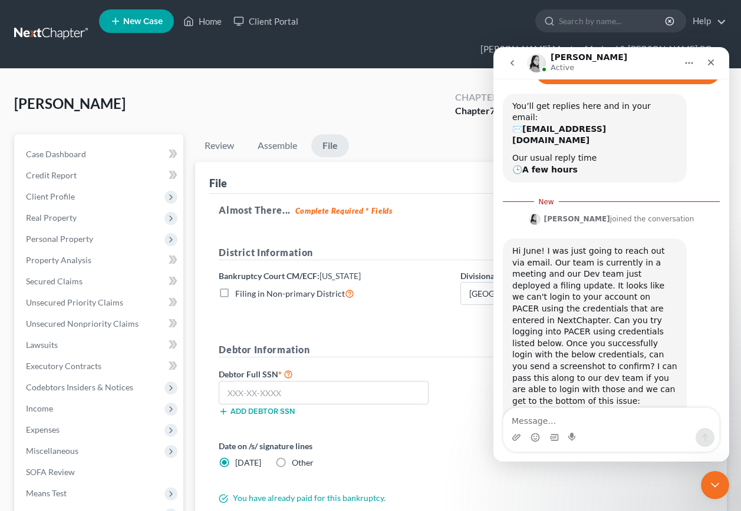
scroll to position [203, 0]
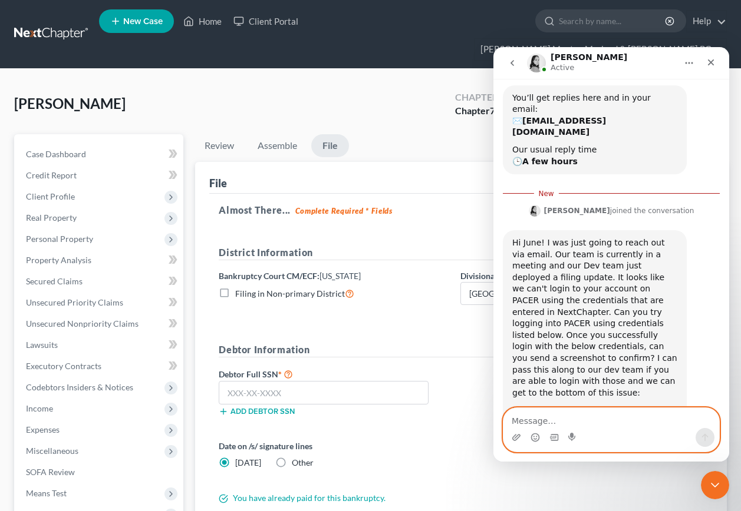
click at [610, 422] on textarea "Message…" at bounding box center [611, 418] width 216 height 20
click at [516, 438] on icon "Upload attachment" at bounding box center [515, 437] width 9 height 9
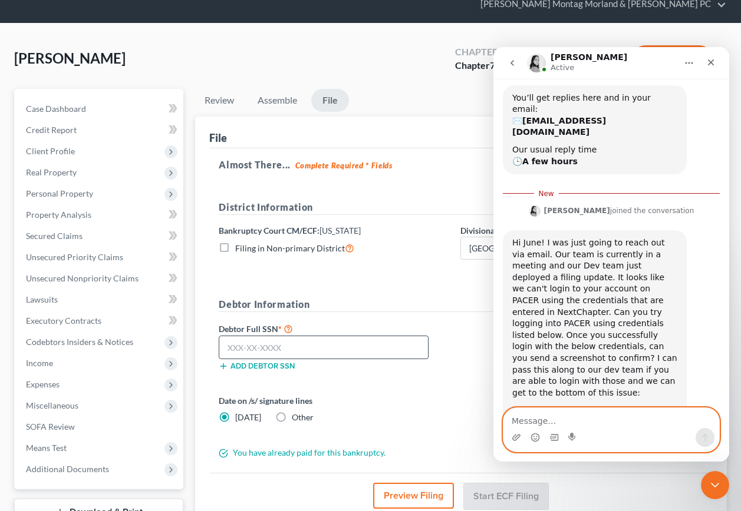
scroll to position [115, 0]
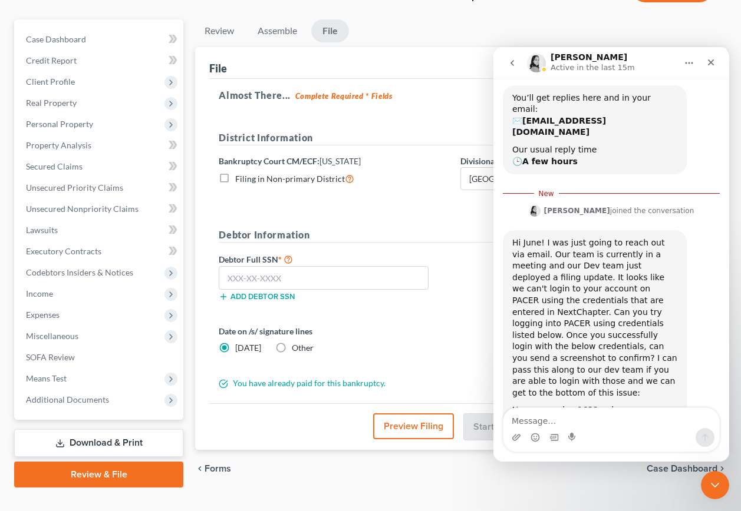
click at [635, 430] on div "Intercom messenger" at bounding box center [611, 437] width 216 height 19
click at [595, 435] on div "Intercom messenger" at bounding box center [611, 437] width 216 height 19
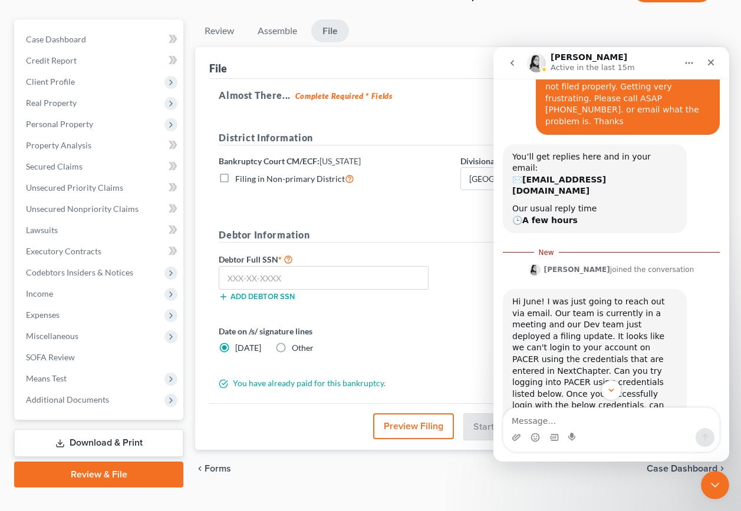
scroll to position [203, 0]
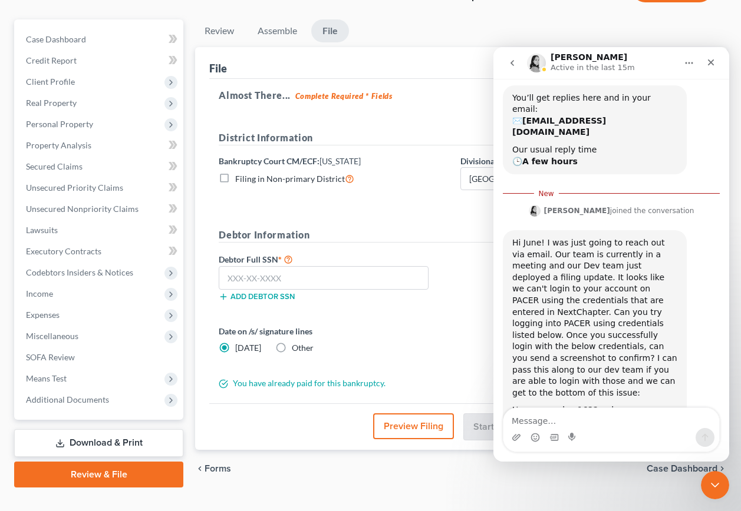
click at [603, 439] on div "Intercom messenger" at bounding box center [611, 437] width 216 height 19
click at [647, 144] on div "Our usual reply time 🕒 A few hours" at bounding box center [594, 155] width 165 height 23
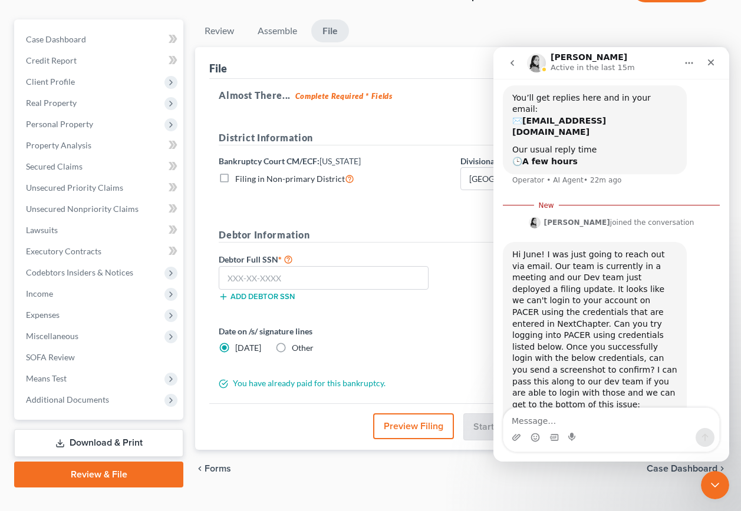
scroll to position [215, 0]
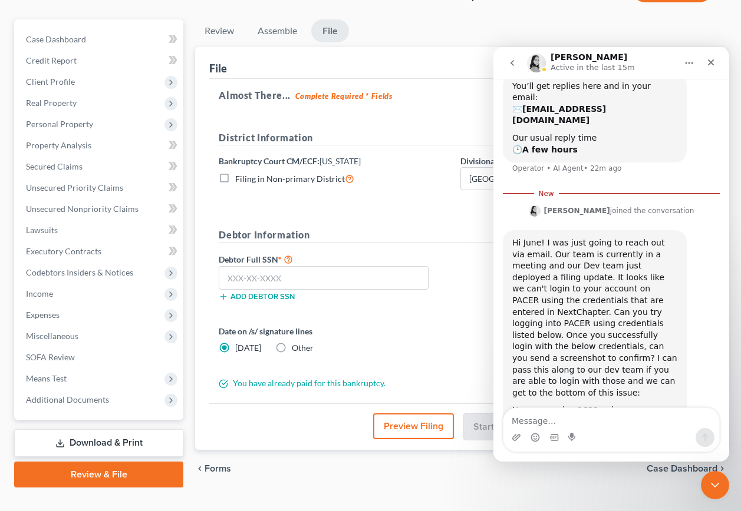
click at [610, 398] on div "Hi June! I was just going to reach out via email. Our team is currently in a me…" at bounding box center [611, 353] width 217 height 247
click at [597, 436] on div "Intercom messenger" at bounding box center [611, 437] width 216 height 19
click at [516, 438] on icon "Upload attachment" at bounding box center [515, 437] width 9 height 9
click at [599, 431] on div "Intercom messenger" at bounding box center [611, 437] width 216 height 19
click at [596, 441] on div "Intercom messenger" at bounding box center [611, 437] width 216 height 19
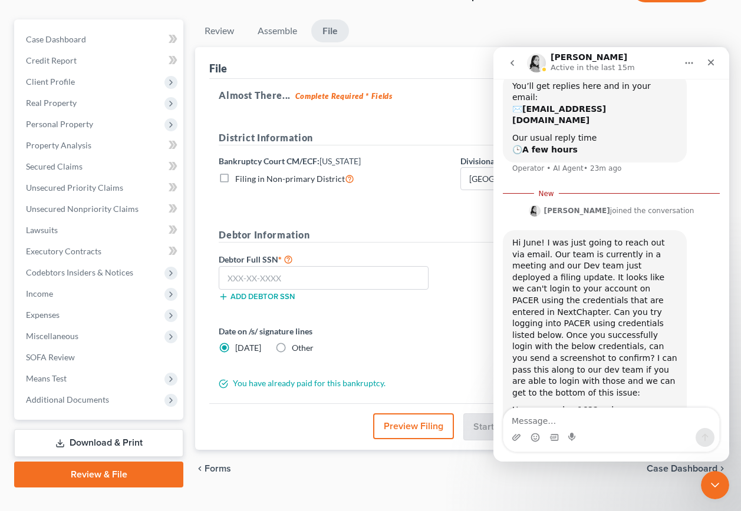
click at [612, 439] on div "Intercom messenger" at bounding box center [611, 437] width 216 height 19
drag, startPoint x: 593, startPoint y: 426, endPoint x: 567, endPoint y: 428, distance: 26.6
click at [593, 427] on textarea "Message…" at bounding box center [611, 418] width 216 height 20
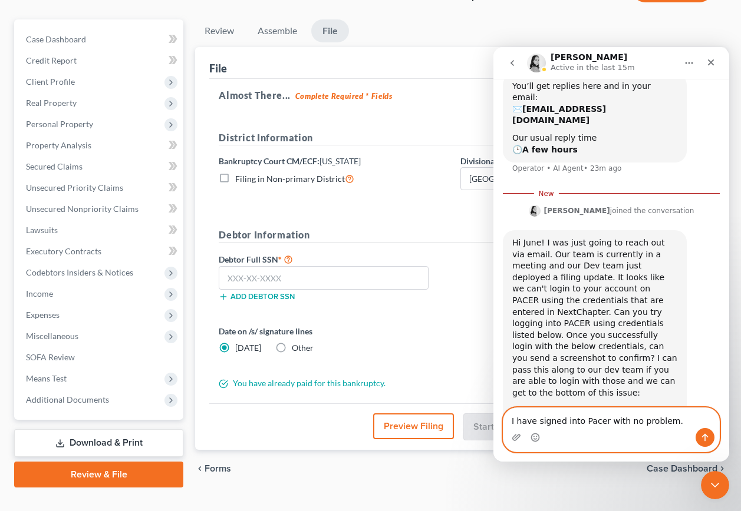
type textarea "I have signed into Pacer with no problem."
click at [704, 438] on icon "Send a message…" at bounding box center [704, 437] width 9 height 9
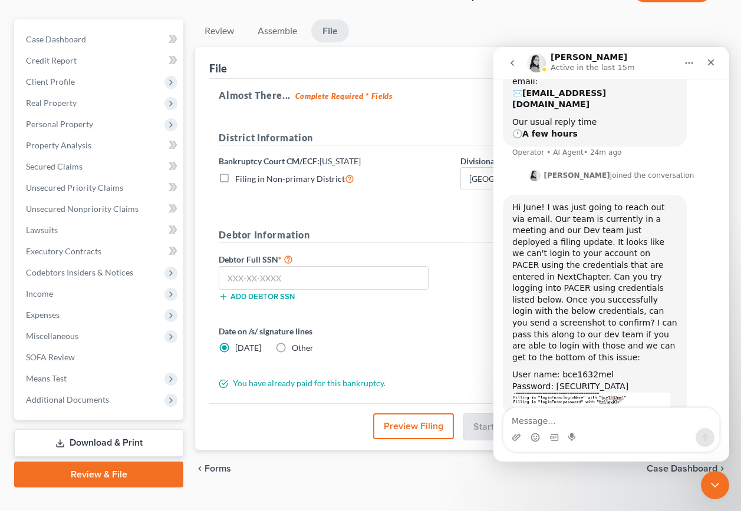
click at [603, 429] on div "Intercom messenger" at bounding box center [611, 437] width 216 height 19
click at [604, 430] on div "Intercom messenger" at bounding box center [611, 437] width 216 height 19
click at [581, 425] on textarea "Message…" at bounding box center [611, 418] width 216 height 20
click at [714, 481] on icon "Close Intercom Messenger" at bounding box center [713, 484] width 14 height 14
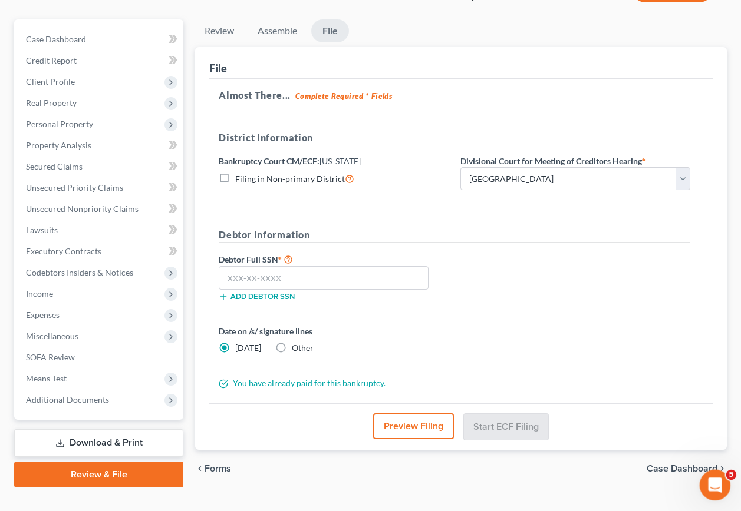
click at [715, 489] on icon "Open Intercom Messenger" at bounding box center [712, 483] width 19 height 19
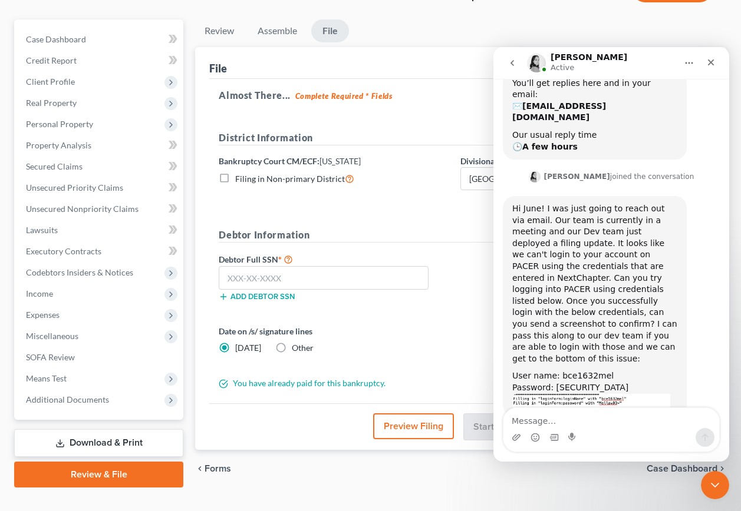
scroll to position [219, 0]
click at [714, 484] on icon "Close Intercom Messenger" at bounding box center [713, 483] width 8 height 5
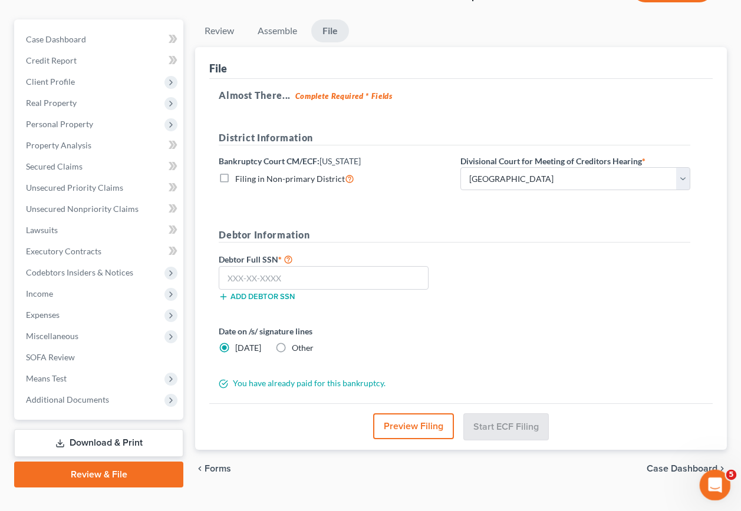
click at [712, 485] on icon "Open Intercom Messenger" at bounding box center [713, 483] width 8 height 9
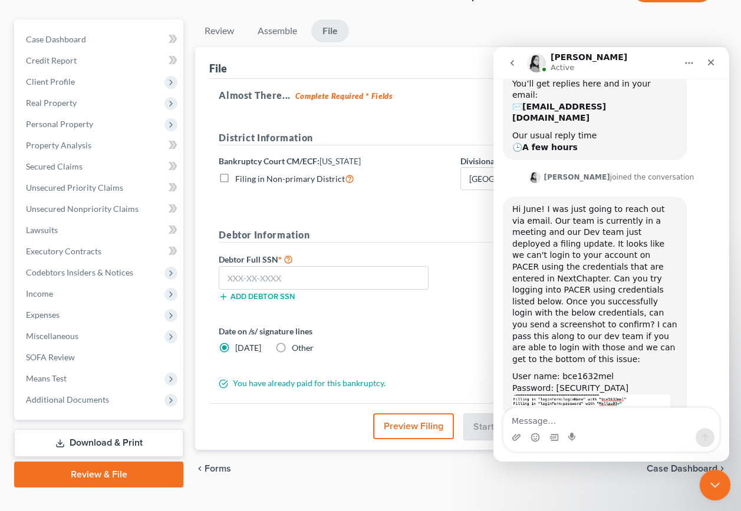
click at [711, 482] on icon "Close Intercom Messenger" at bounding box center [713, 484] width 14 height 14
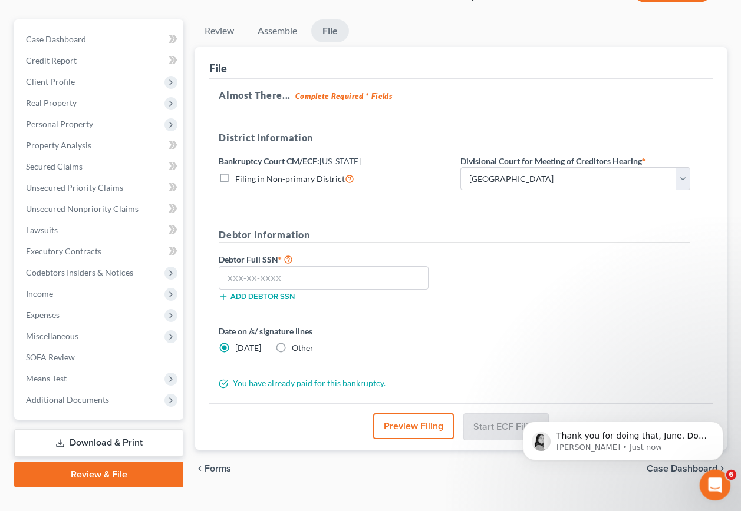
scroll to position [312, 0]
click at [679, 442] on p "[PERSON_NAME] • Just now" at bounding box center [632, 447] width 152 height 11
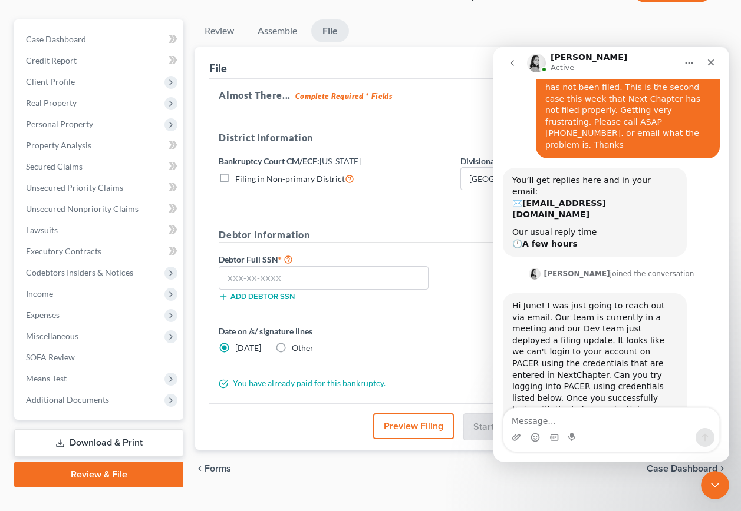
scroll to position [331, 0]
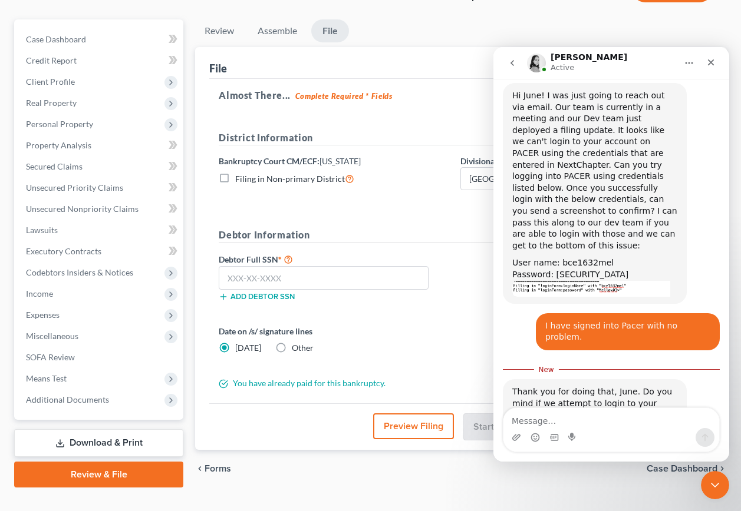
click at [602, 424] on textarea "Message…" at bounding box center [611, 418] width 216 height 20
type textarea "OK"
click at [705, 440] on icon "Send a message…" at bounding box center [705, 438] width 6 height 8
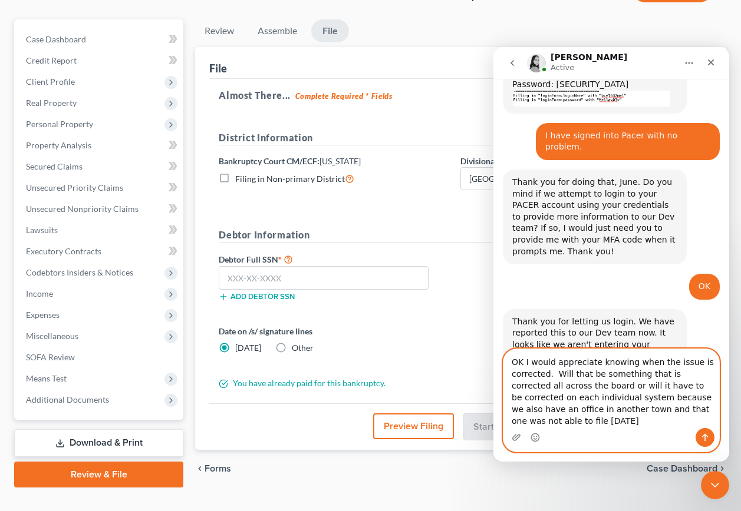
scroll to position [533, 0]
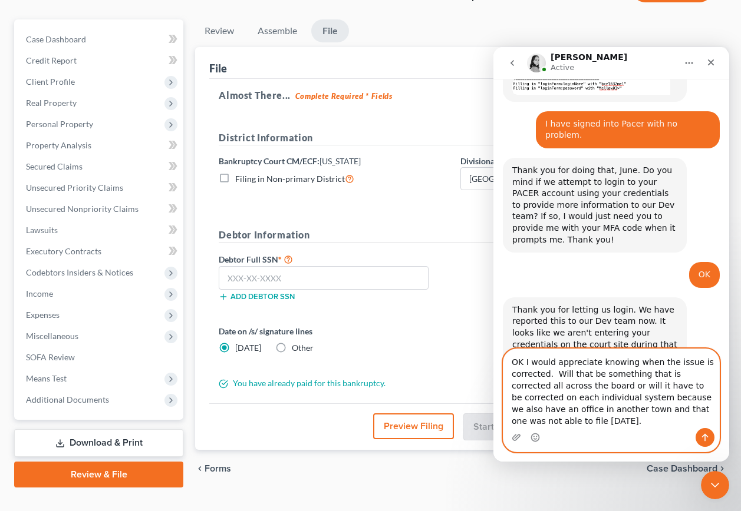
type textarea "OK I would appreciate knowing when the issue is corrected. Will that be somethi…"
click at [706, 440] on icon "Send a message…" at bounding box center [704, 437] width 9 height 9
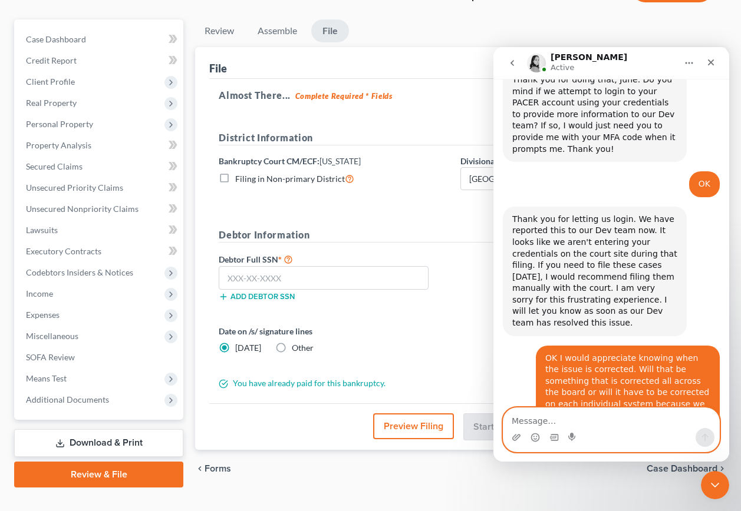
scroll to position [649, 0]
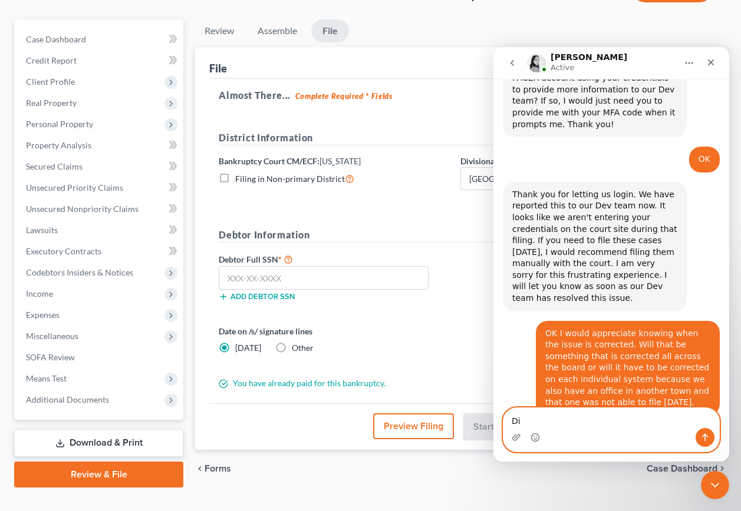
type textarea "D"
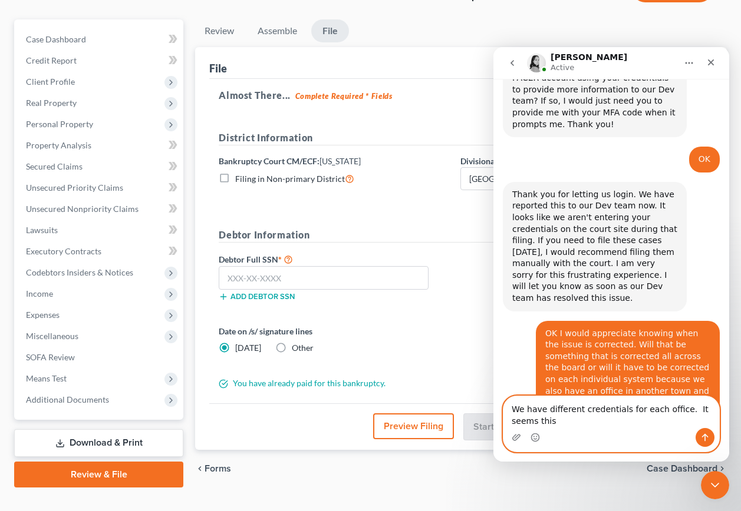
scroll to position [660, 0]
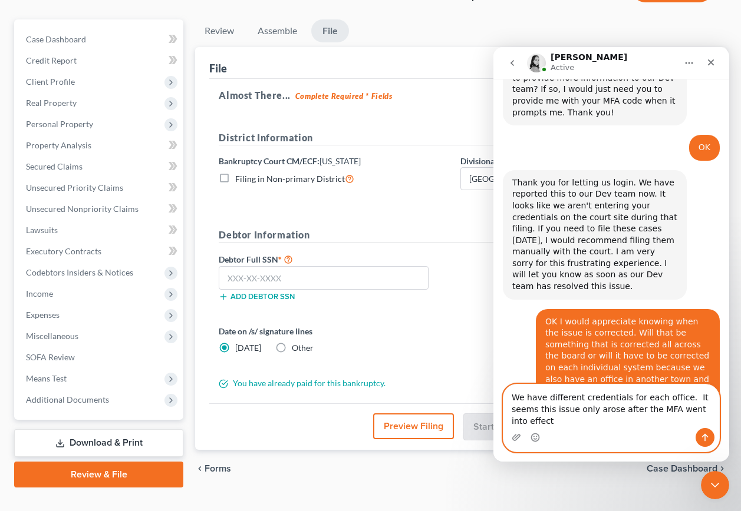
click at [708, 422] on textarea "We have different credentials for each office. It seems this issue only arose a…" at bounding box center [611, 407] width 216 height 44
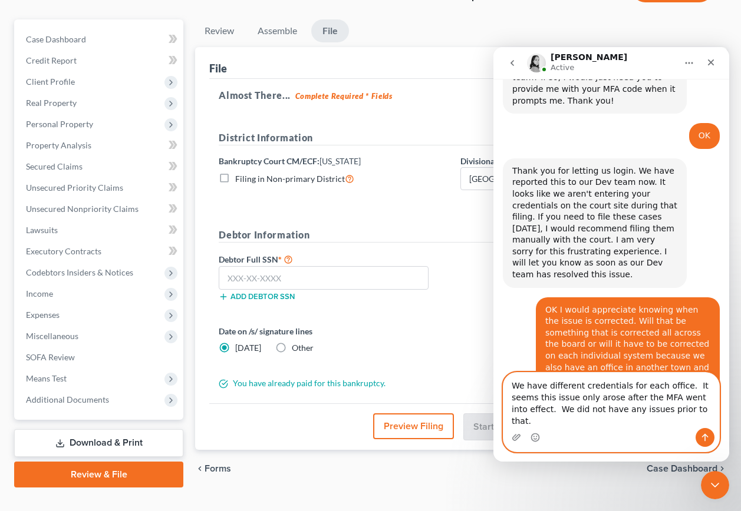
type textarea "We have different credentials for each office. It seems this issue only arose a…"
click at [709, 441] on icon "Send a message…" at bounding box center [704, 437] width 9 height 9
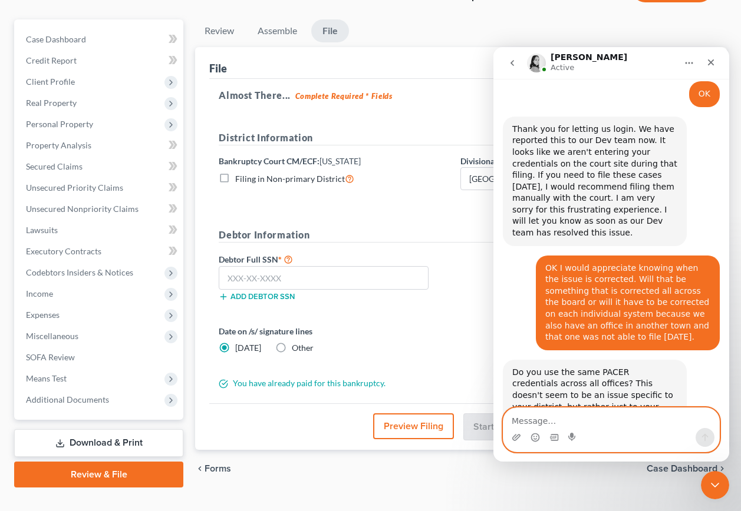
scroll to position [718, 0]
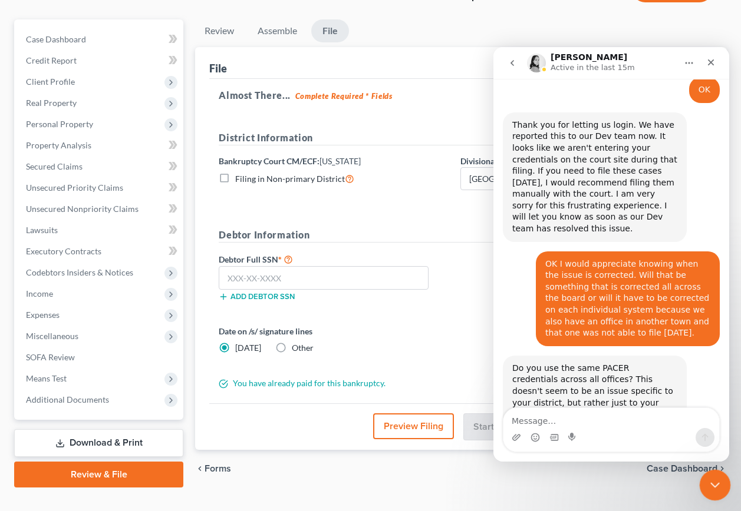
drag, startPoint x: 714, startPoint y: 489, endPoint x: 699, endPoint y: 486, distance: 14.4
click at [714, 489] on icon "Close Intercom Messenger" at bounding box center [713, 484] width 14 height 14
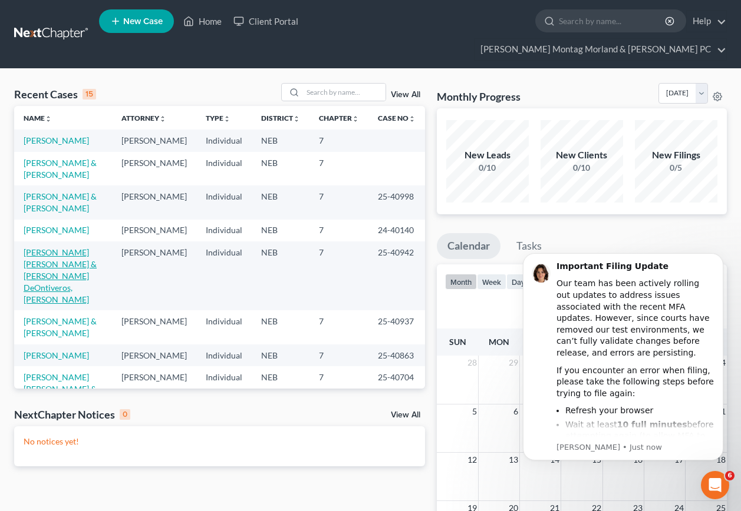
click at [72, 247] on link "[PERSON_NAME] [PERSON_NAME] & [PERSON_NAME] DeOntiveros, [PERSON_NAME]" at bounding box center [60, 275] width 73 height 57
click at [71, 247] on link "[PERSON_NAME] [PERSON_NAME] & [PERSON_NAME] DeOntiveros, [PERSON_NAME]" at bounding box center [60, 275] width 73 height 57
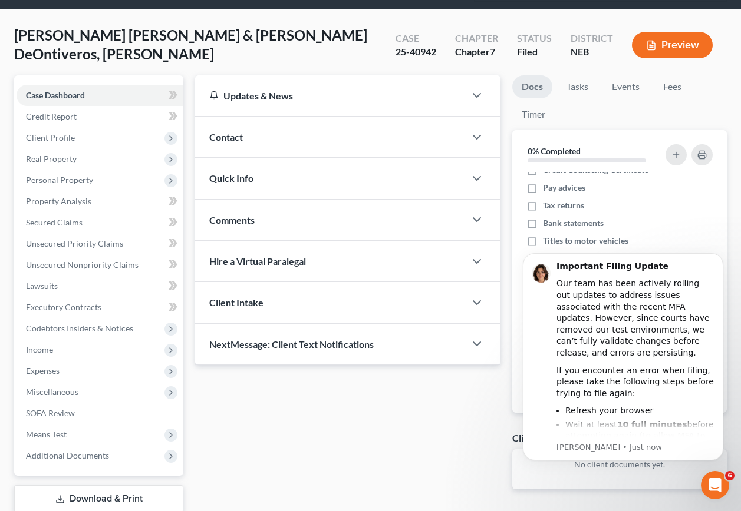
scroll to position [8, 0]
drag, startPoint x: 724, startPoint y: 234, endPoint x: 209, endPoint y: 1, distance: 565.3
click at [718, 243] on body "Important Filing Update Our team has been actively rolling out updates to addre…" at bounding box center [623, 371] width 226 height 257
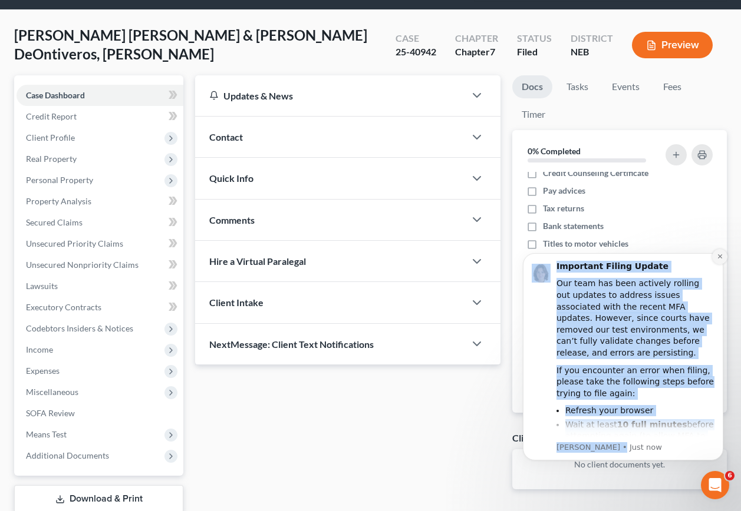
drag, startPoint x: 718, startPoint y: 243, endPoint x: 717, endPoint y: 260, distance: 17.1
click at [717, 260] on body "Important Filing Update Our team has been actively rolling out updates to addre…" at bounding box center [623, 371] width 226 height 257
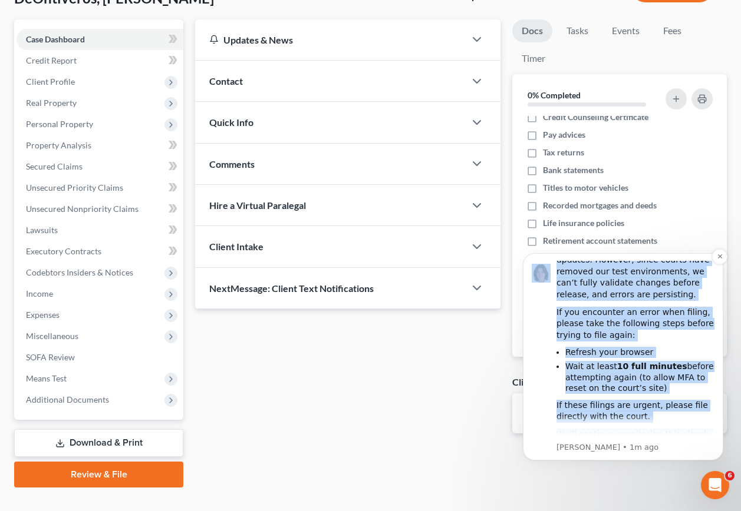
scroll to position [59, 0]
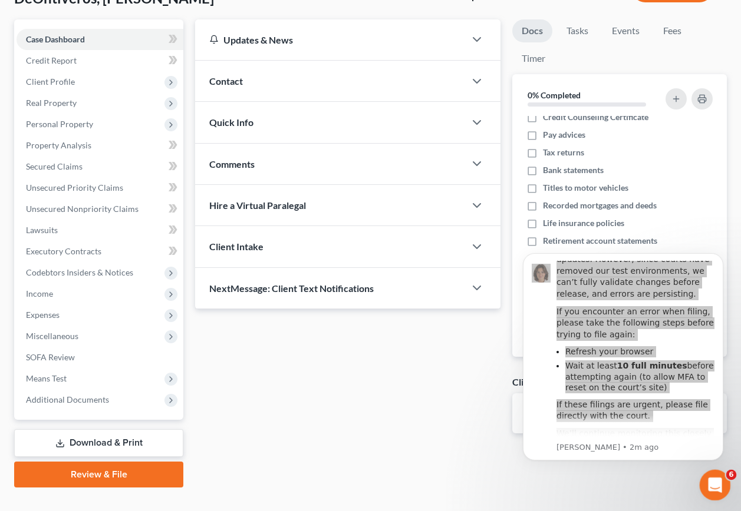
click at [713, 487] on icon "Open Intercom Messenger" at bounding box center [712, 483] width 19 height 19
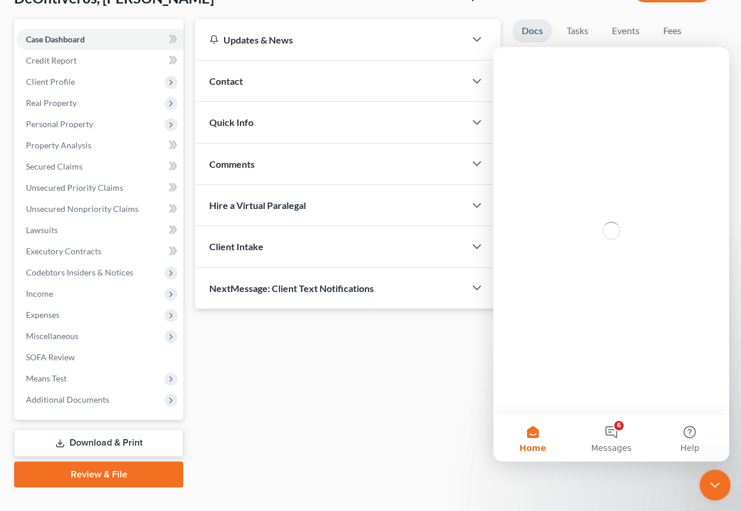
scroll to position [0, 0]
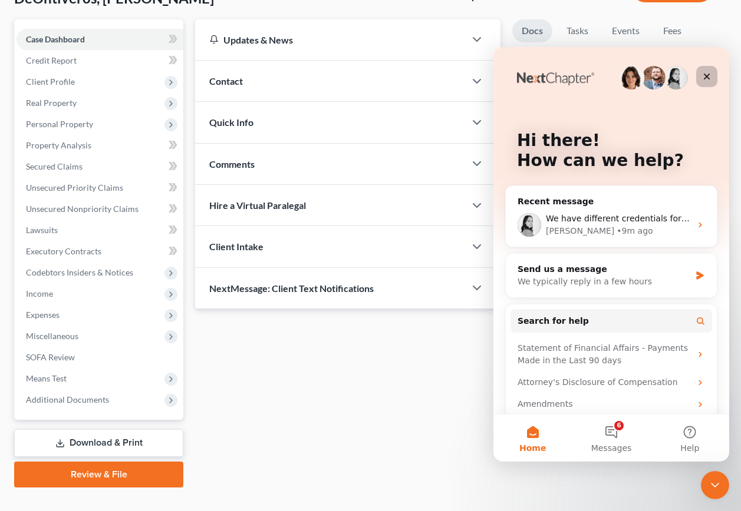
click at [704, 74] on icon "Close" at bounding box center [706, 76] width 9 height 9
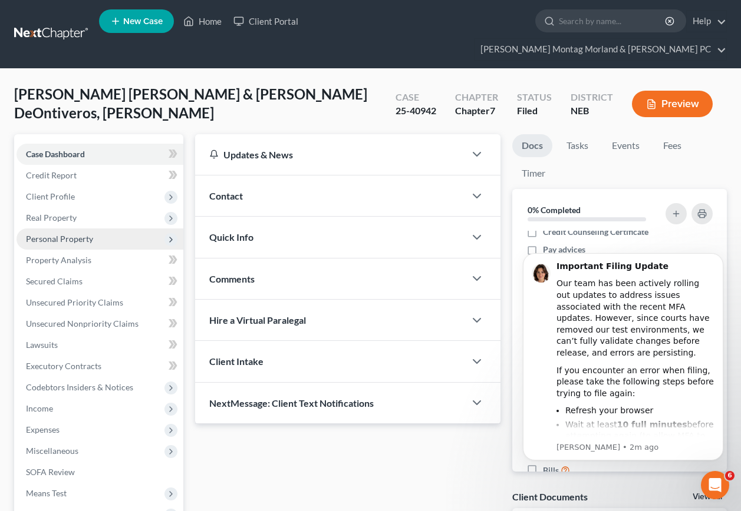
click at [44, 234] on span "Personal Property" at bounding box center [59, 239] width 67 height 10
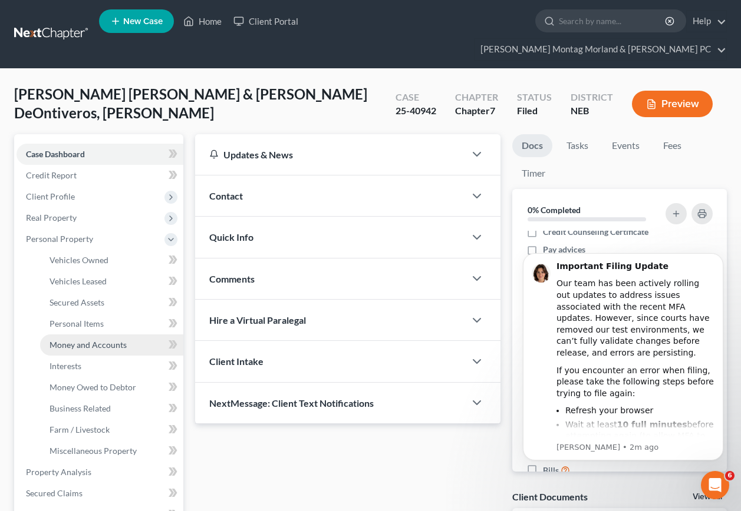
click at [85, 340] on span "Money and Accounts" at bounding box center [87, 345] width 77 height 10
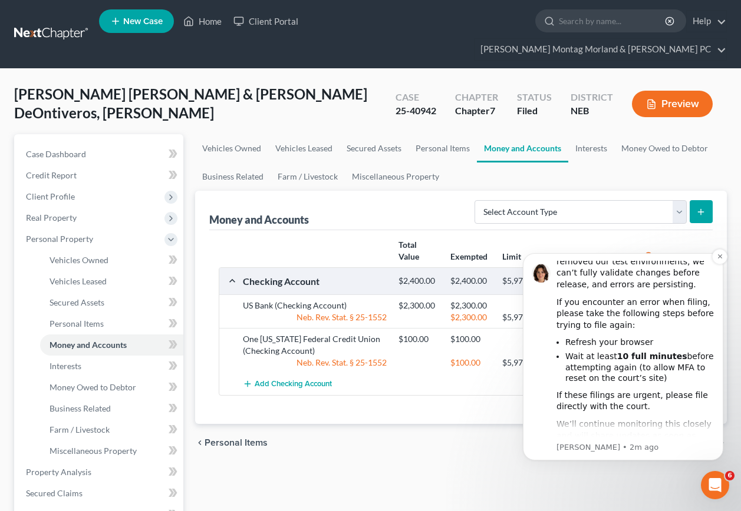
scroll to position [84, 0]
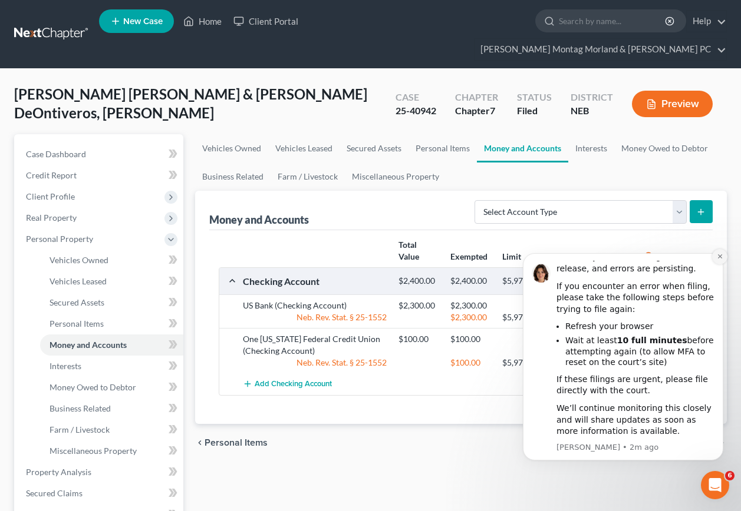
click at [720, 255] on icon "Dismiss notification" at bounding box center [719, 256] width 6 height 6
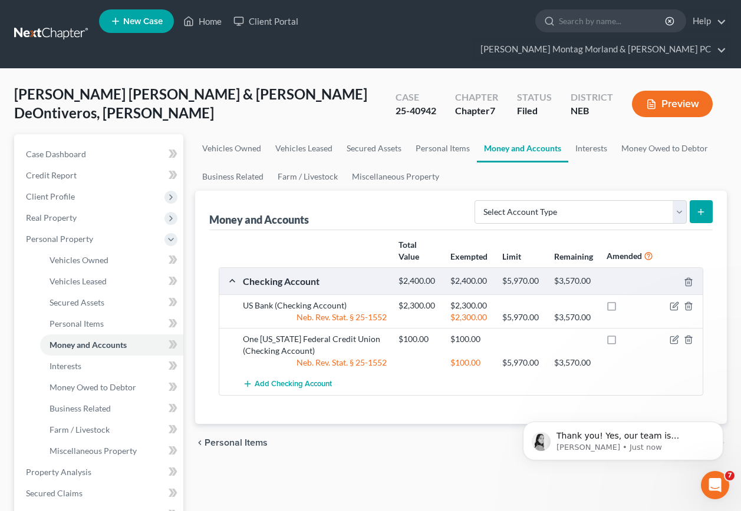
scroll to position [0, 0]
